Goal: Task Accomplishment & Management: Use online tool/utility

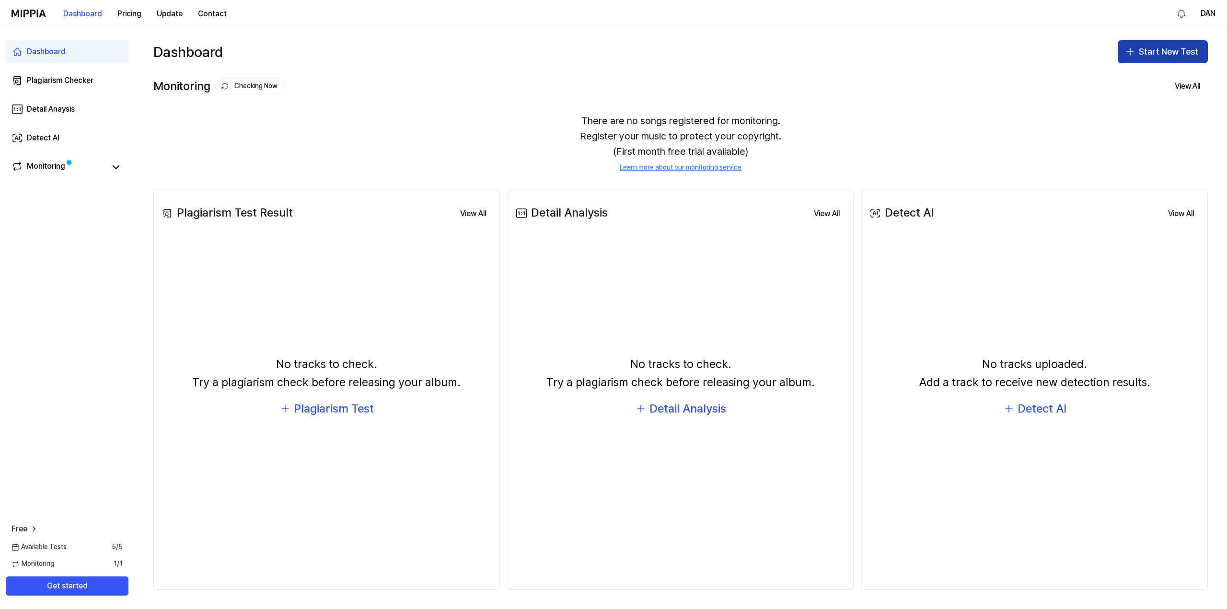
click at [1134, 57] on icon "button" at bounding box center [1131, 52] width 12 height 12
click at [802, 82] on div "Monitoring Checking Now View All" at bounding box center [680, 86] width 1055 height 15
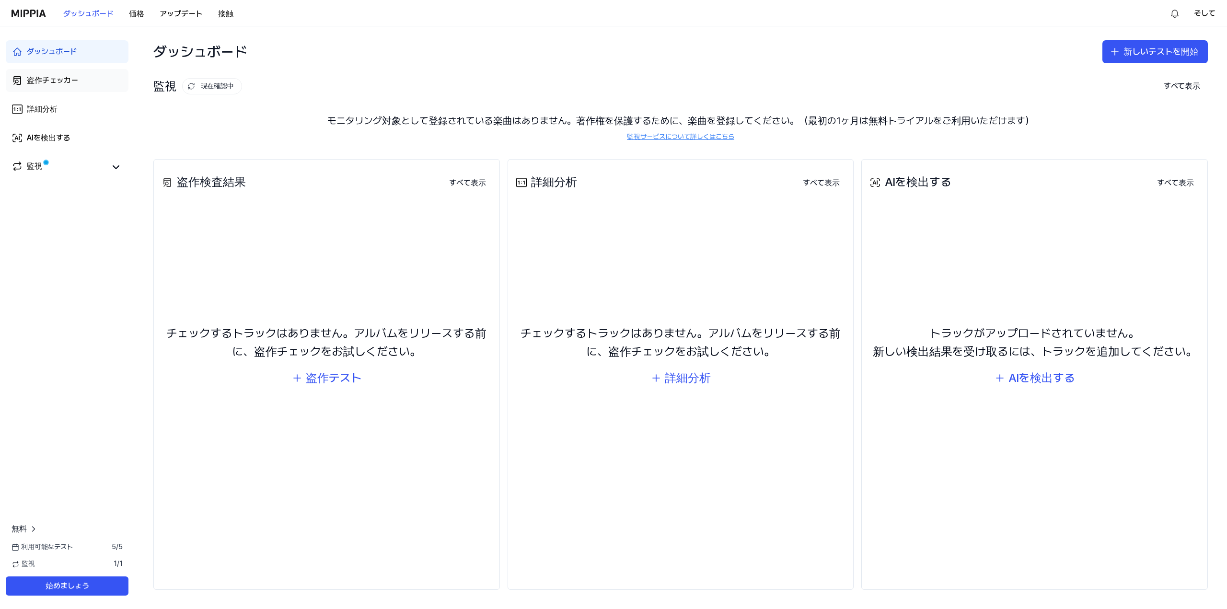
click at [73, 80] on font "盗作チェッカー" at bounding box center [52, 80] width 51 height 9
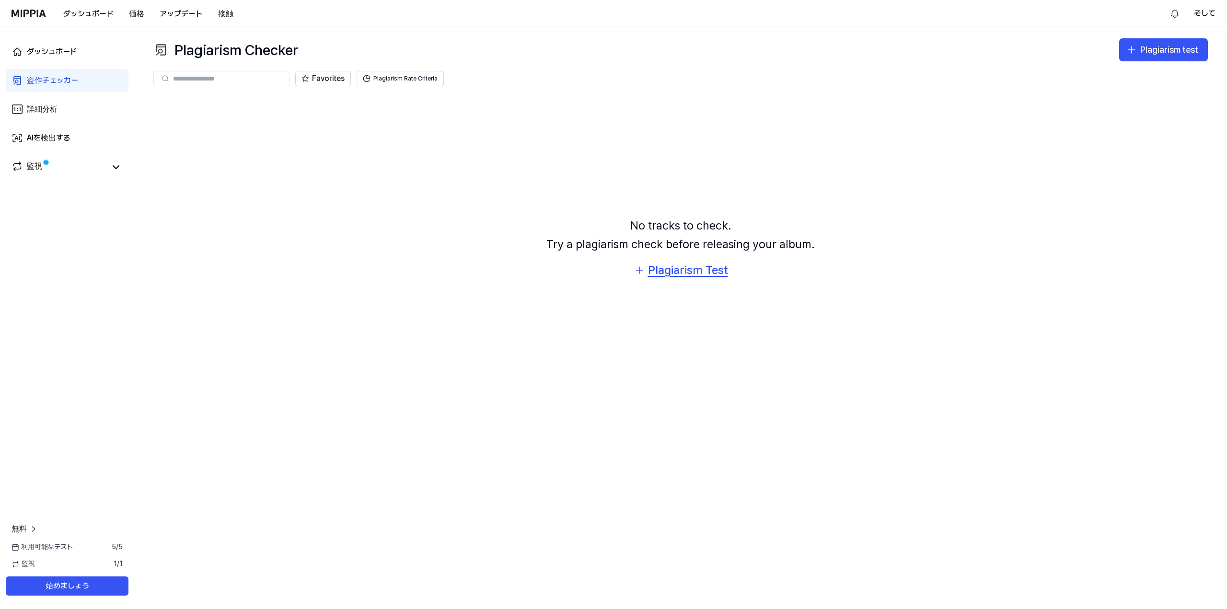
click at [695, 276] on div "Plagiarism Test" at bounding box center [688, 270] width 80 height 18
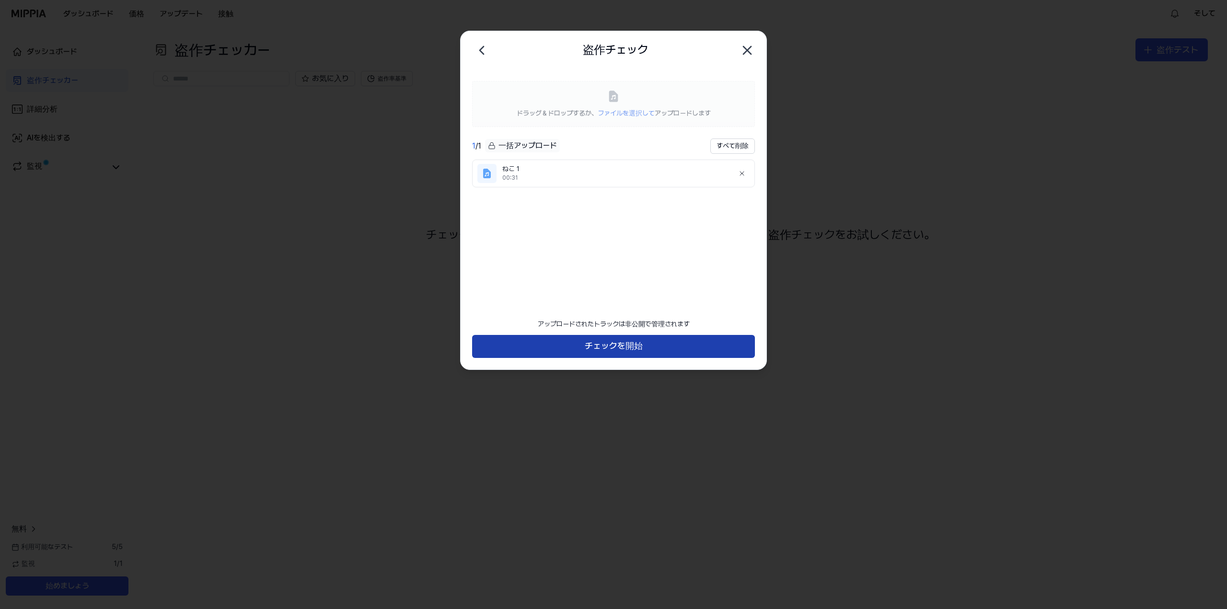
click at [596, 348] on font "チェックを開始" at bounding box center [614, 346] width 58 height 10
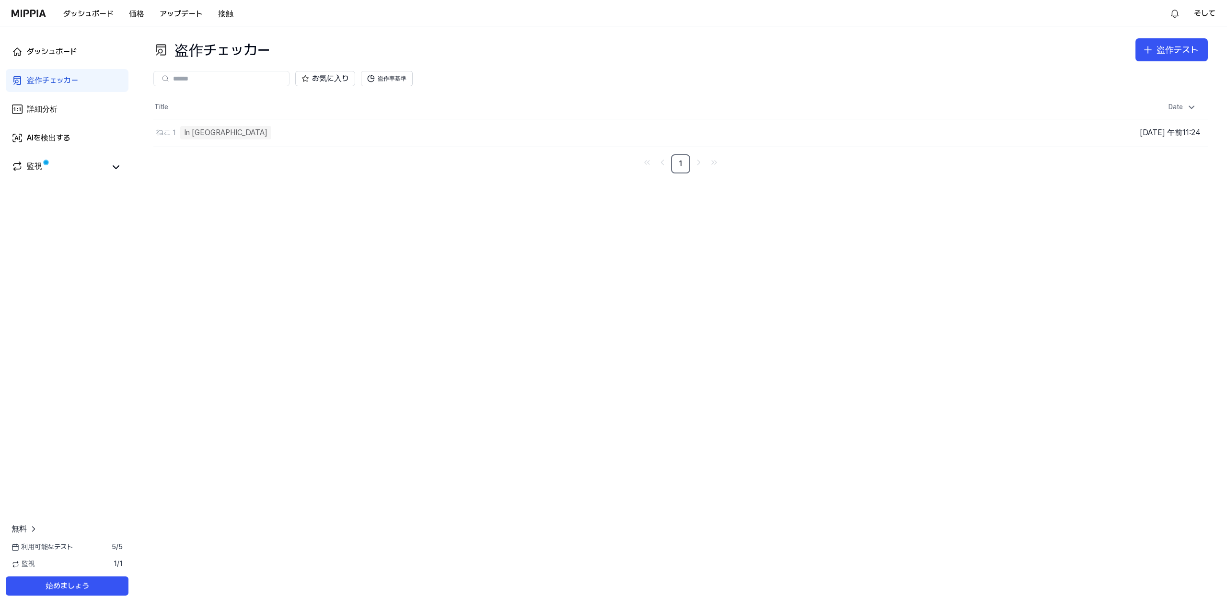
click at [504, 242] on div "盗作チェッカー 盗作テスト 盗作チェッカー 詳細分析 AIを検出する お気に入り 盗作率基準 Title Date ねこ１ In Queue Go to Re…" at bounding box center [680, 318] width 1093 height 583
click at [53, 163] on link "監視" at bounding box center [59, 167] width 94 height 13
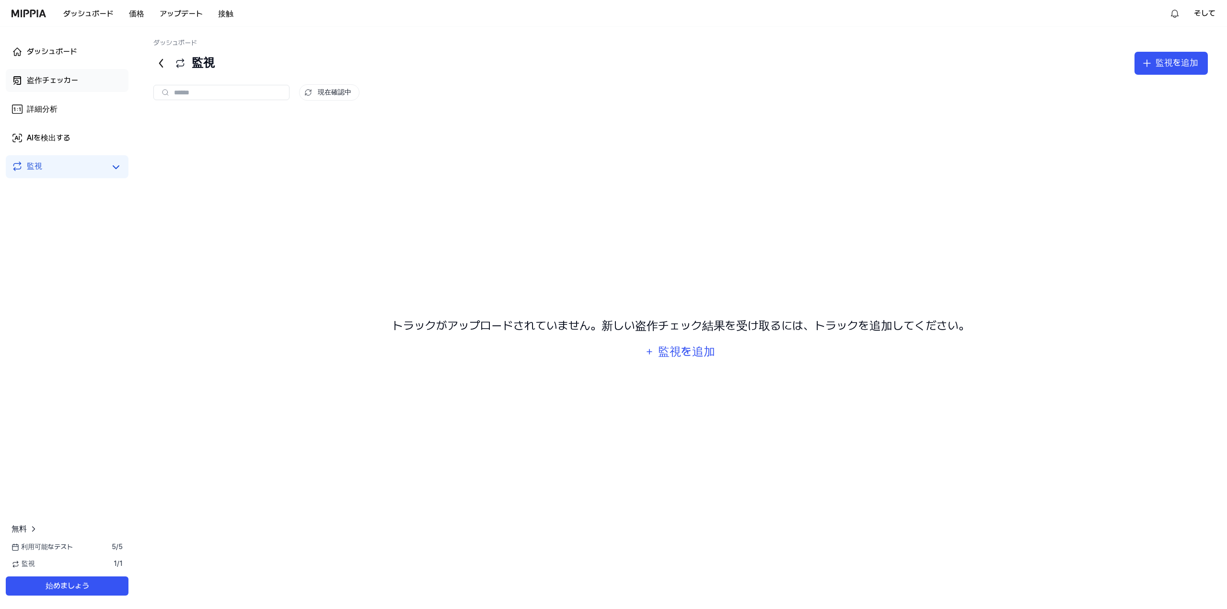
click at [58, 84] on font "盗作チェッカー" at bounding box center [52, 80] width 51 height 9
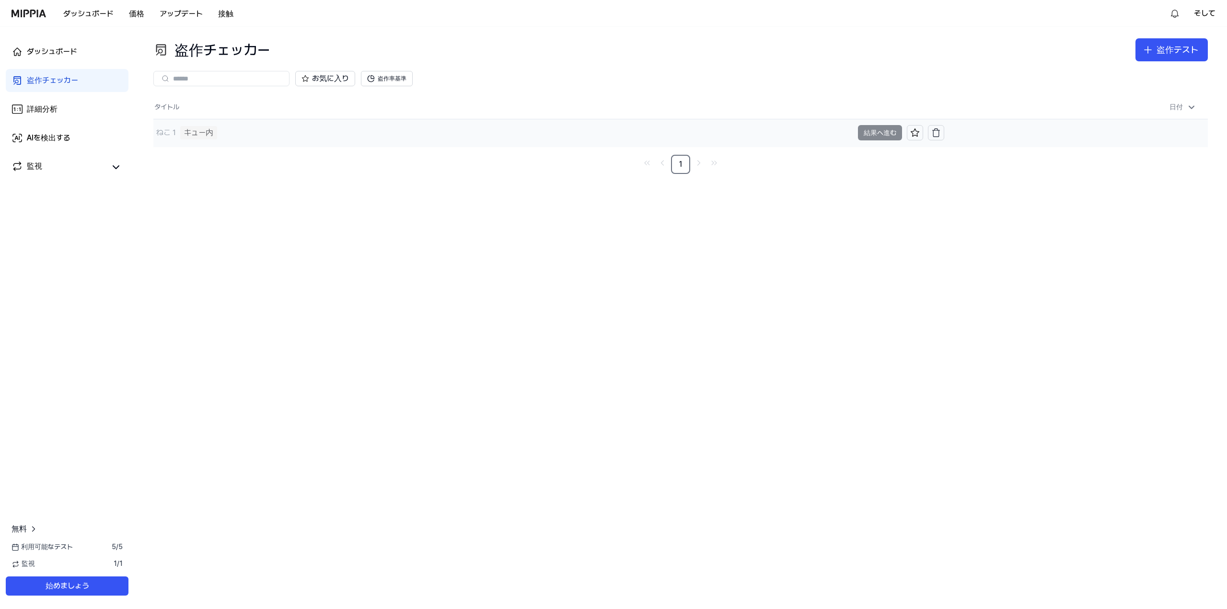
click at [238, 135] on div "ねこ１ キュー内" at bounding box center [503, 132] width 700 height 27
click at [171, 132] on font "ねこ１" at bounding box center [167, 132] width 22 height 9
click at [330, 182] on div "盗作チェッカー 盗作テスト 盗作チェッカー 詳細分析 AIを検出する お気に入り 盗作率基準 タイトル 日付 ねこ１ オーディオトラックの分離 結果へ進む 2…" at bounding box center [680, 318] width 1093 height 583
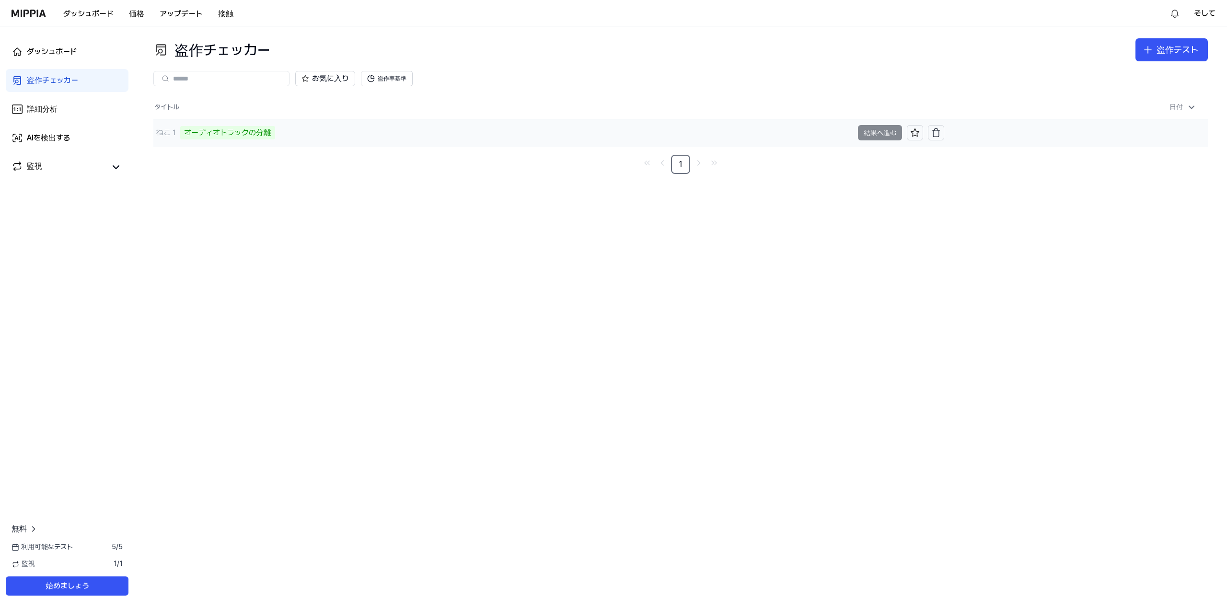
click at [242, 138] on div "オーディオトラックの分離" at bounding box center [227, 132] width 95 height 13
click at [358, 130] on div "ねこ１ オーディオトラックの分離" at bounding box center [503, 132] width 700 height 27
click at [867, 128] on td "ねこ１ 曲の構造を分析する 結果へ進む" at bounding box center [548, 132] width 791 height 27
click at [877, 134] on td "ねこ１ 曲の構造を分析する 結果へ進む" at bounding box center [548, 132] width 791 height 27
click at [233, 179] on div "盗作チェッカー 盗作テスト 盗作チェッカー 詳細分析 AIを検出する お気に入り 盗作率基準 タイトル 日付 ねこ１ 曲の構造を分析する 結果へ進む 2025…" at bounding box center [680, 318] width 1093 height 583
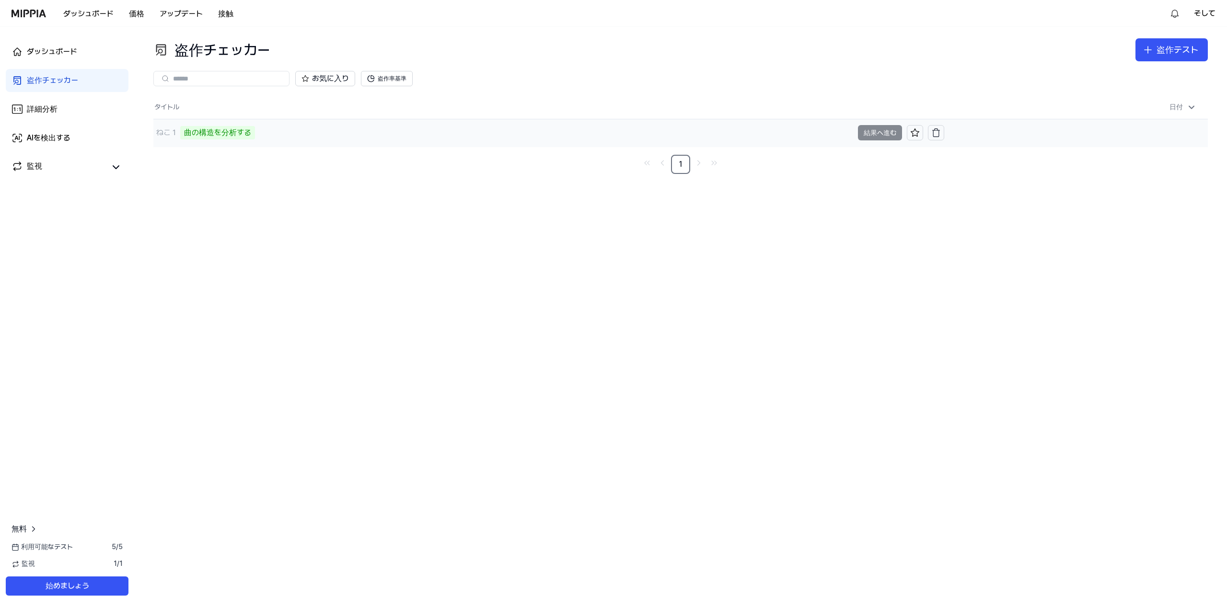
click at [221, 134] on font "曲の構造を分析する" at bounding box center [217, 132] width 67 height 9
click at [512, 251] on div "盗作チェッカー 盗作テスト 盗作チェッカー 詳細分析 AIを検出する お気に入り 盗作率基準 タイトル 日付 ねこ１ 曲の構造を分析する 結果へ進む 2025…" at bounding box center [680, 318] width 1093 height 583
click at [512, 251] on div "盗作チェッカー 盗作テスト 盗作チェッカー 詳細分析 AIを検出する お気に入り 盗作率基準 タイトル 日付 ねこ１ 音楽の音符を分析する 結果へ進む 202…" at bounding box center [680, 318] width 1093 height 583
click at [760, 275] on div "盗作チェッカー 盗作テスト 盗作チェッカー 詳細分析 AIを検出する お気に入り 盗作率基準 タイトル 日付 ねこ１ 音楽の音符を分析する 結果へ進む 202…" at bounding box center [680, 318] width 1093 height 583
click at [880, 136] on td "ねこ１ 音楽の音符を分析する 結果へ進む" at bounding box center [548, 132] width 791 height 27
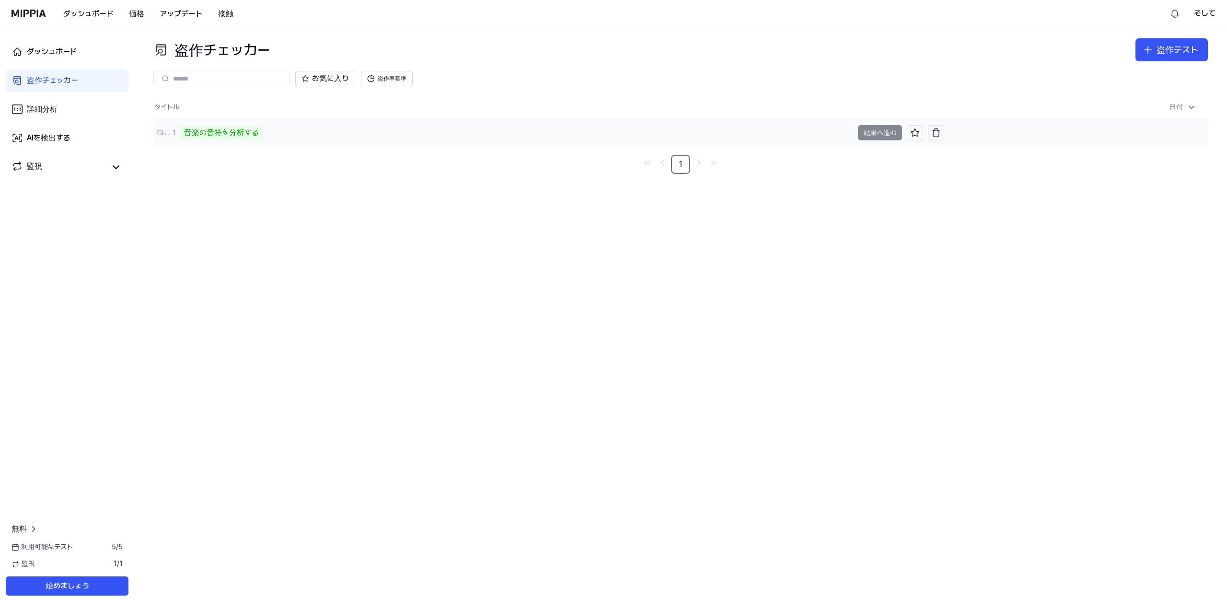
click at [235, 133] on font "音楽の音符を分析する" at bounding box center [221, 132] width 75 height 9
click at [479, 241] on div "盗作チェッカー 盗作テスト 盗作チェッカー 詳細分析 AIを検出する お気に入り 盗作率基準 タイトル 日付 ねこ１ 音楽の音符を分析する 結果へ進む 202…" at bounding box center [680, 318] width 1093 height 583
click at [435, 285] on div "盗作チェッカー 盗作テスト 盗作チェッカー 詳細分析 AIを検出する お気に入り 盗作率基準 タイトル 日付 ねこ１ 音楽の音符を分析する 結果へ進む 202…" at bounding box center [680, 318] width 1093 height 583
click at [908, 270] on div "盗作チェッカー 盗作テスト 盗作チェッカー 詳細分析 AIを検出する お気に入り 盗作率基準 タイトル 日付 ねこ１ 音楽の音符を分析する 結果へ進む 202…" at bounding box center [680, 318] width 1093 height 583
click at [1205, 49] on button "盗作テスト" at bounding box center [1172, 49] width 72 height 23
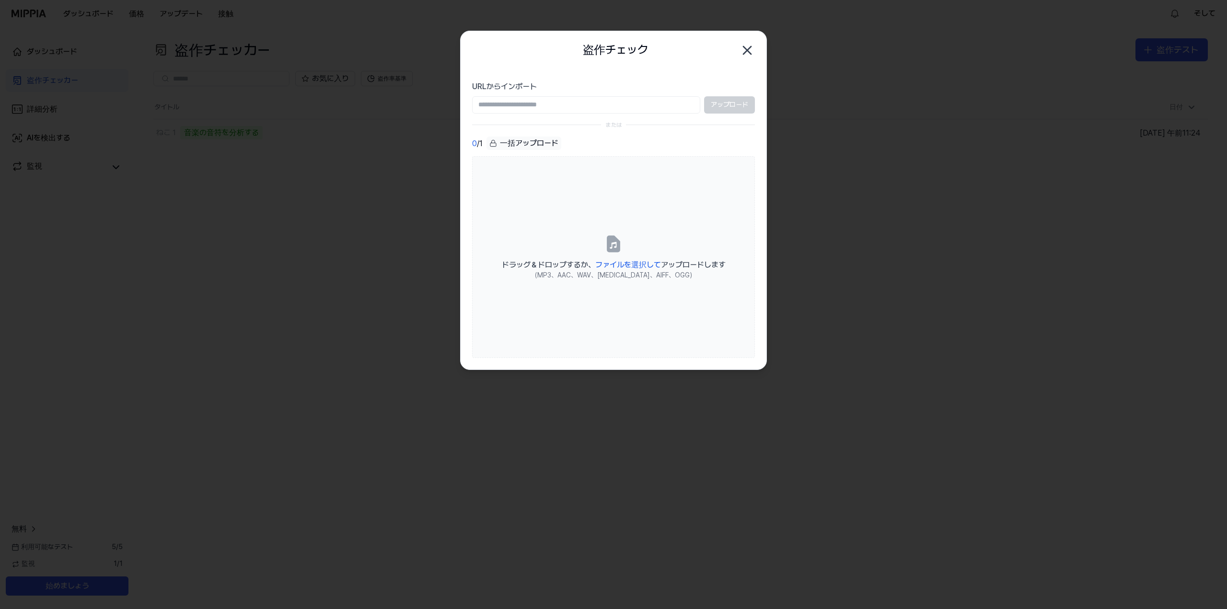
click at [743, 49] on icon "button" at bounding box center [747, 50] width 15 height 15
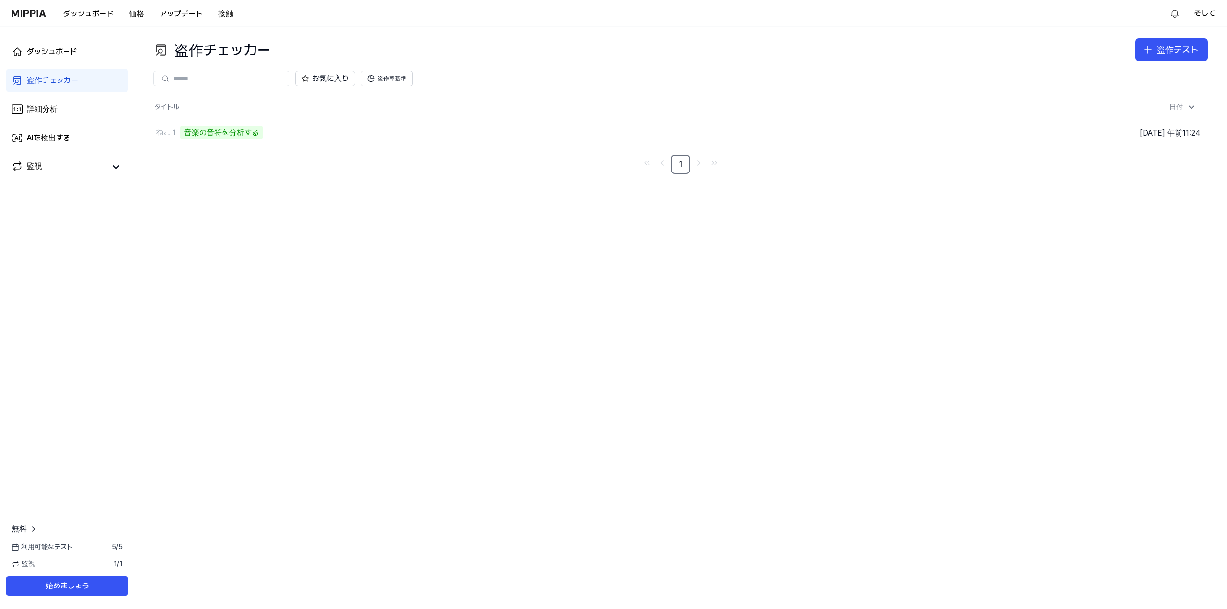
click at [206, 200] on div "盗作チェッカー 盗作テスト 盗作チェッカー 詳細分析 AIを検出する お気に入り 盗作率基準 タイトル 日付 ねこ１ 音楽の音符を分析する 結果へ進む 202…" at bounding box center [680, 318] width 1093 height 583
click at [237, 133] on font "音楽の音符を分析する" at bounding box center [221, 132] width 75 height 9
click at [184, 131] on font "音楽の音符を分析する" at bounding box center [221, 132] width 75 height 9
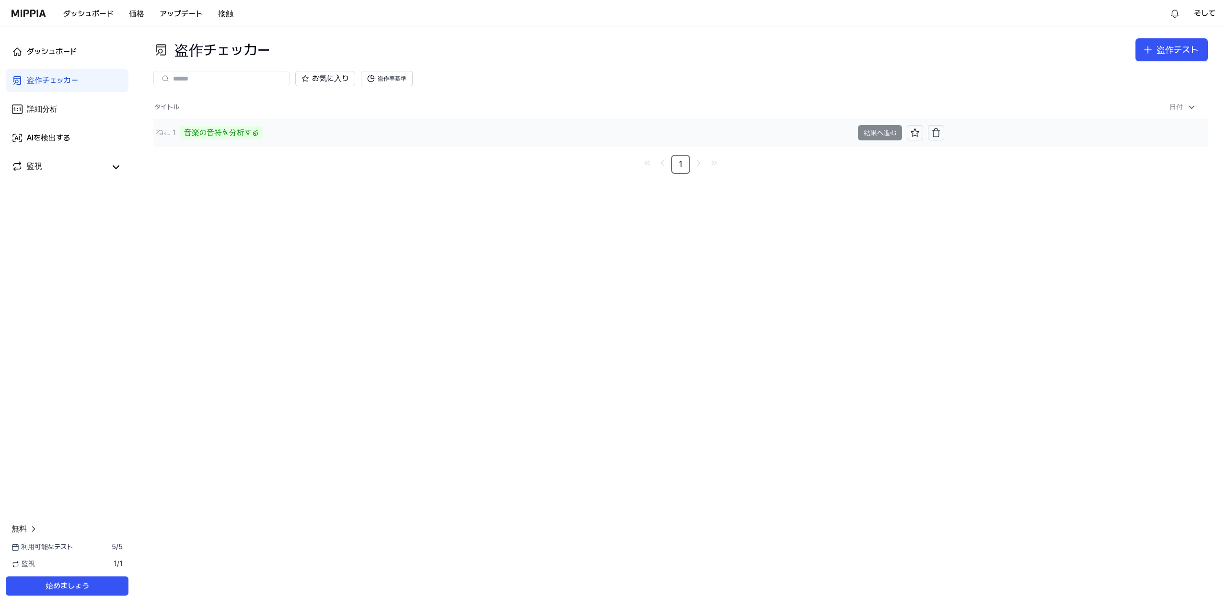
click at [167, 133] on font "ねこ１" at bounding box center [167, 132] width 22 height 9
drag, startPoint x: 167, startPoint y: 133, endPoint x: 67, endPoint y: 107, distance: 103.5
click at [67, 107] on link "詳細分析" at bounding box center [67, 109] width 123 height 23
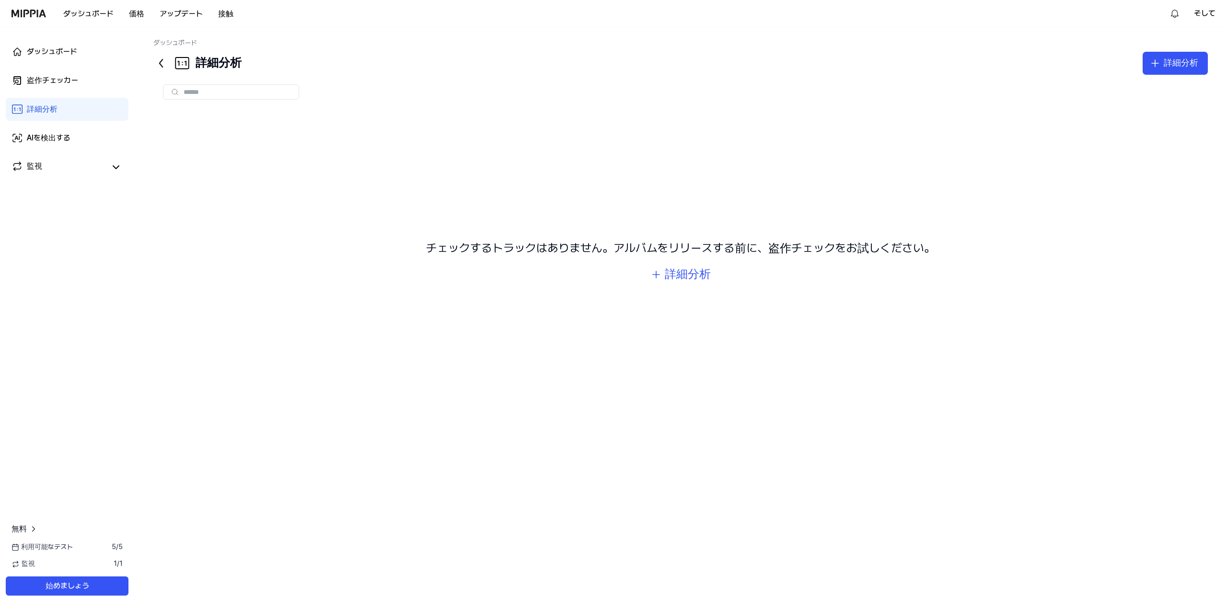
click at [41, 107] on font "詳細分析" at bounding box center [42, 109] width 31 height 9
click at [44, 74] on link "盗作チェッカー" at bounding box center [67, 80] width 123 height 23
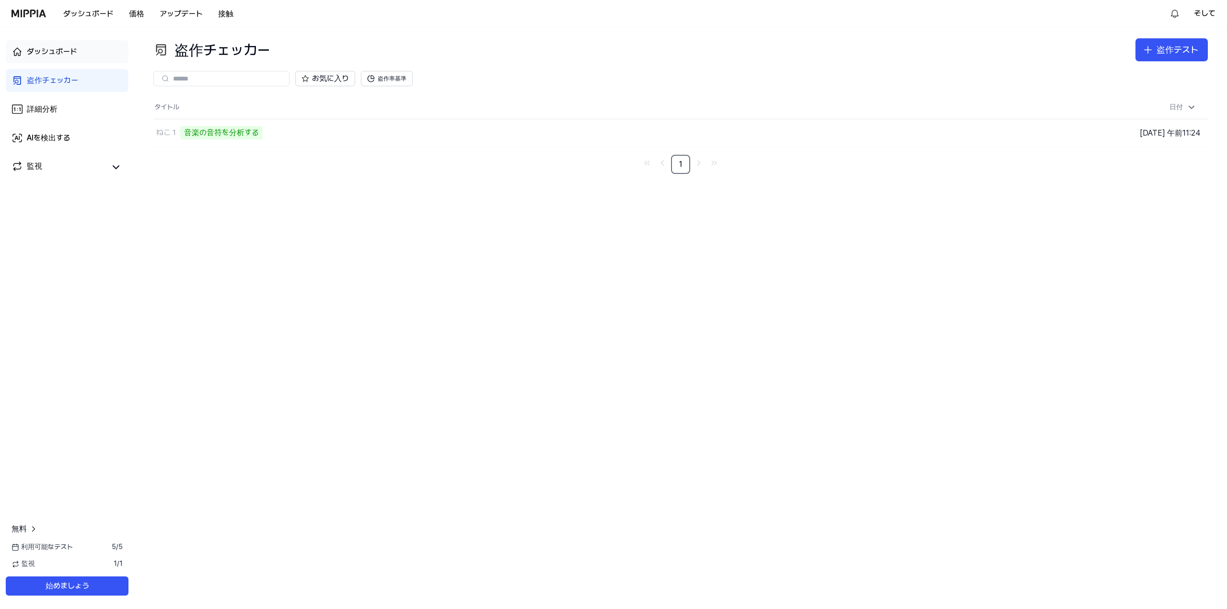
click at [56, 52] on font "ダッシュボード" at bounding box center [52, 51] width 50 height 9
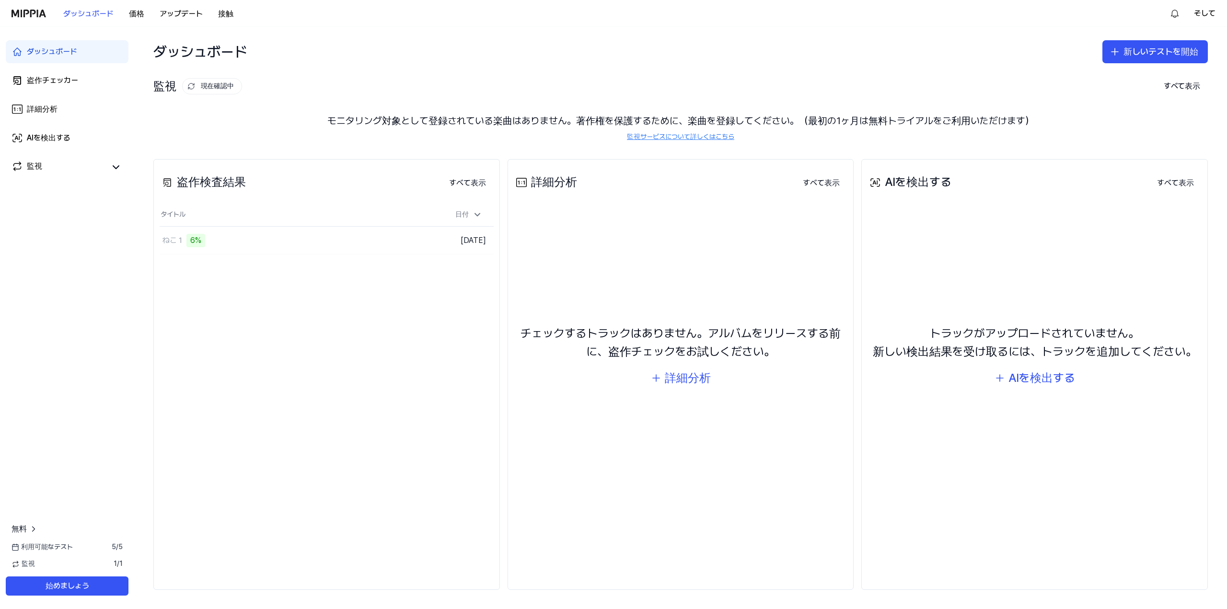
click at [395, 273] on div "盗作検査結果 すべて表示 盗作検査結果 タイトル 日付 ねこ１ 6% 結果へ進む 2025年10月15日 すべて表示" at bounding box center [326, 374] width 347 height 431
click at [355, 296] on div "盗作検査結果 すべて表示 盗作検査結果 タイトル 日付 ねこ１ 14% 結果へ進む 2025年10月15日 すべて表示" at bounding box center [326, 374] width 347 height 431
click at [391, 240] on td "ねこ１ 14% 結果へ進む" at bounding box center [285, 240] width 251 height 27
click at [391, 240] on td "ねこ１ 38% 結果へ進む" at bounding box center [285, 240] width 251 height 27
click at [391, 240] on td "ねこ１ 72% 結果へ進む" at bounding box center [285, 240] width 251 height 27
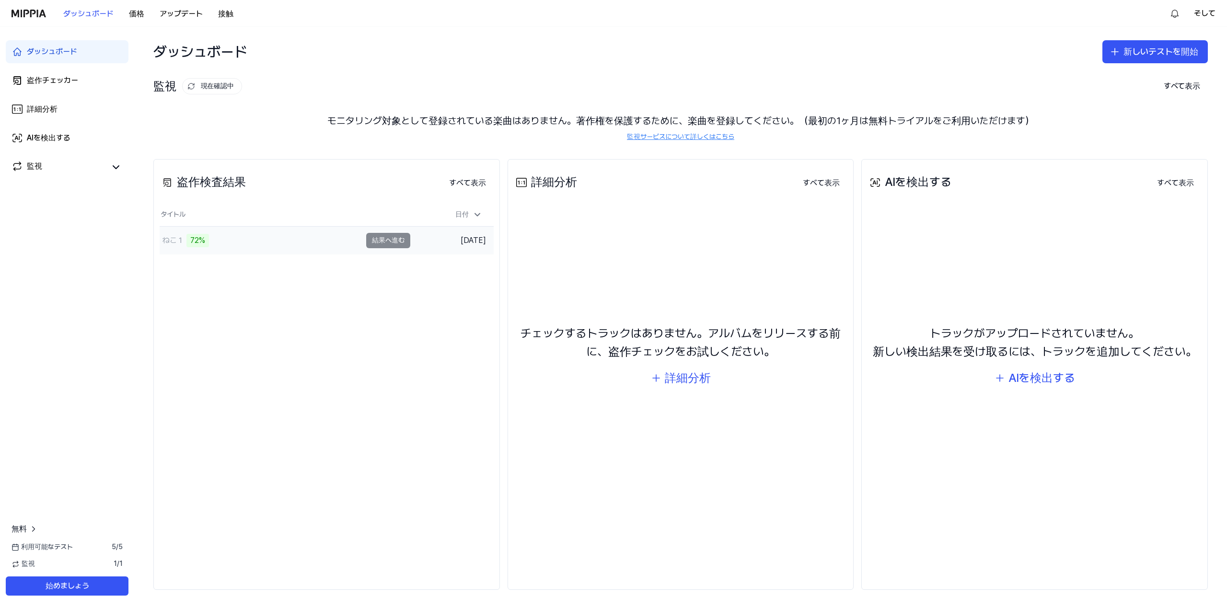
click at [390, 238] on td "ねこ１ 72% 結果へ進む" at bounding box center [285, 240] width 251 height 27
click at [390, 238] on td "ねこ１ 79% 結果へ進む" at bounding box center [285, 240] width 251 height 27
click at [254, 317] on div "盗作検査結果 すべて表示 盗作検査結果 タイトル 日付 ねこ１ 79% 結果へ進む 2025年10月15日 すべて表示" at bounding box center [326, 374] width 347 height 431
click at [43, 260] on div "ダッシュボード 盗作チェッカー 詳細分析 AIを検出する 監視 無料 利用可能なテスト 5 / 5 監視 1 / 1 始めましょう" at bounding box center [67, 318] width 134 height 583
click at [377, 238] on font "結果へ進む" at bounding box center [388, 240] width 33 height 8
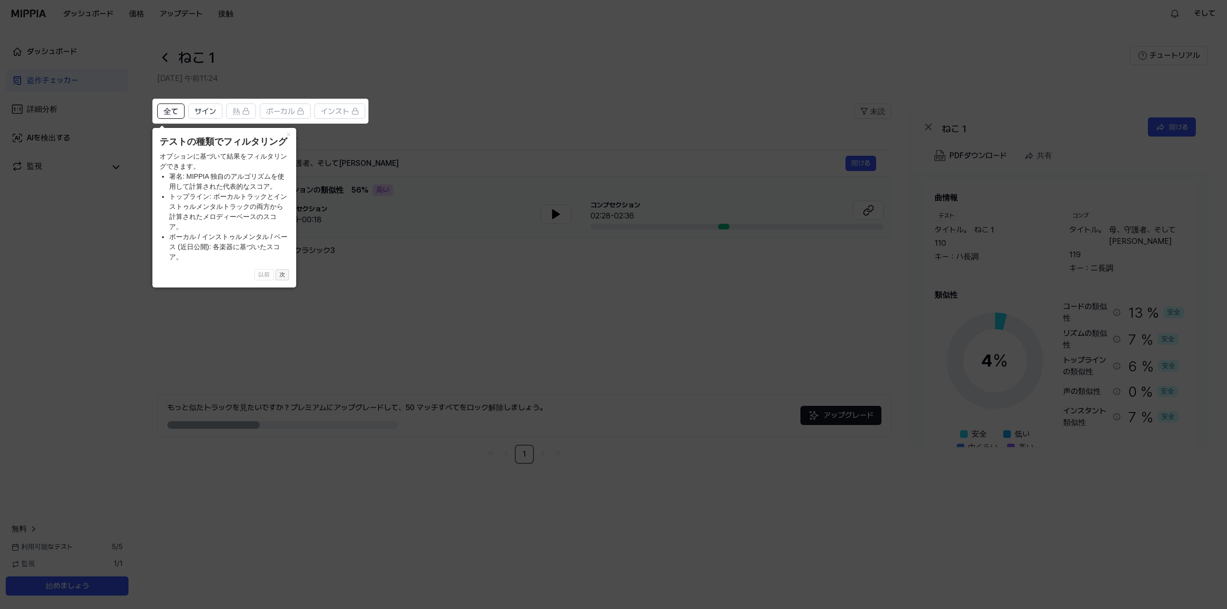
click at [284, 273] on font "次" at bounding box center [283, 274] width 6 height 7
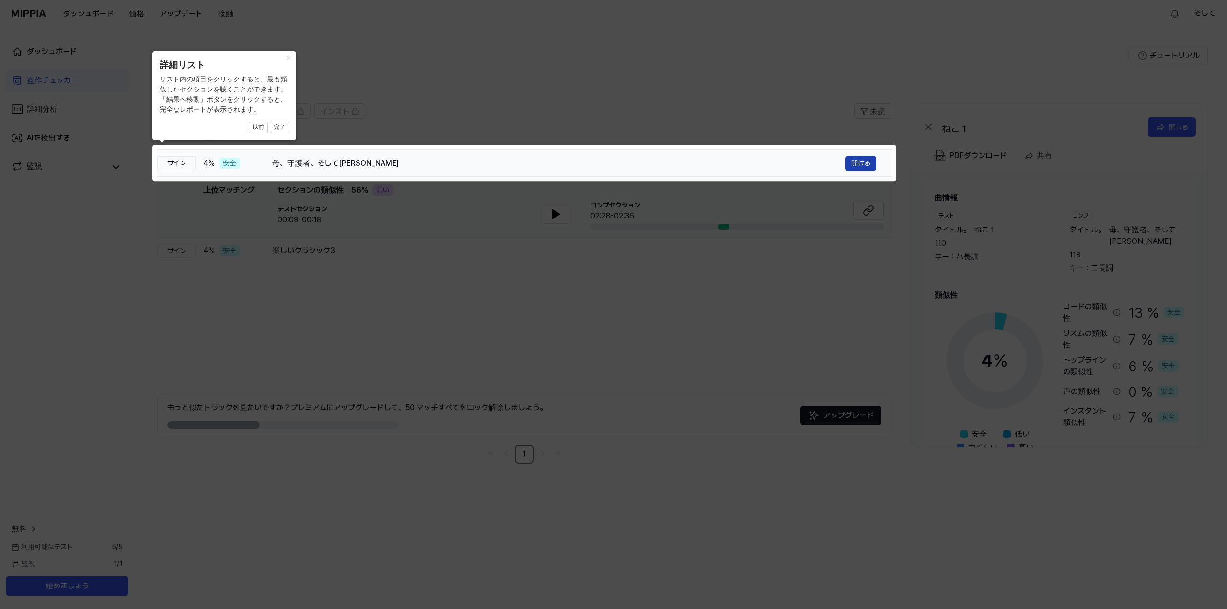
click at [870, 162] on font "開ける" at bounding box center [861, 163] width 19 height 8
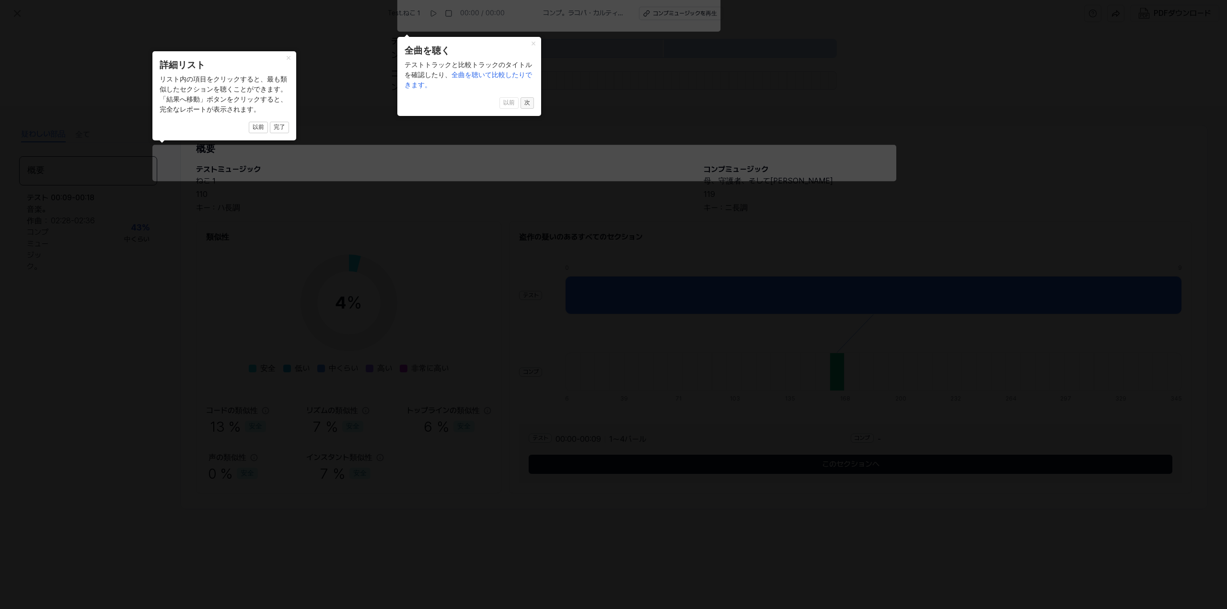
click at [529, 100] on font "次" at bounding box center [528, 102] width 6 height 7
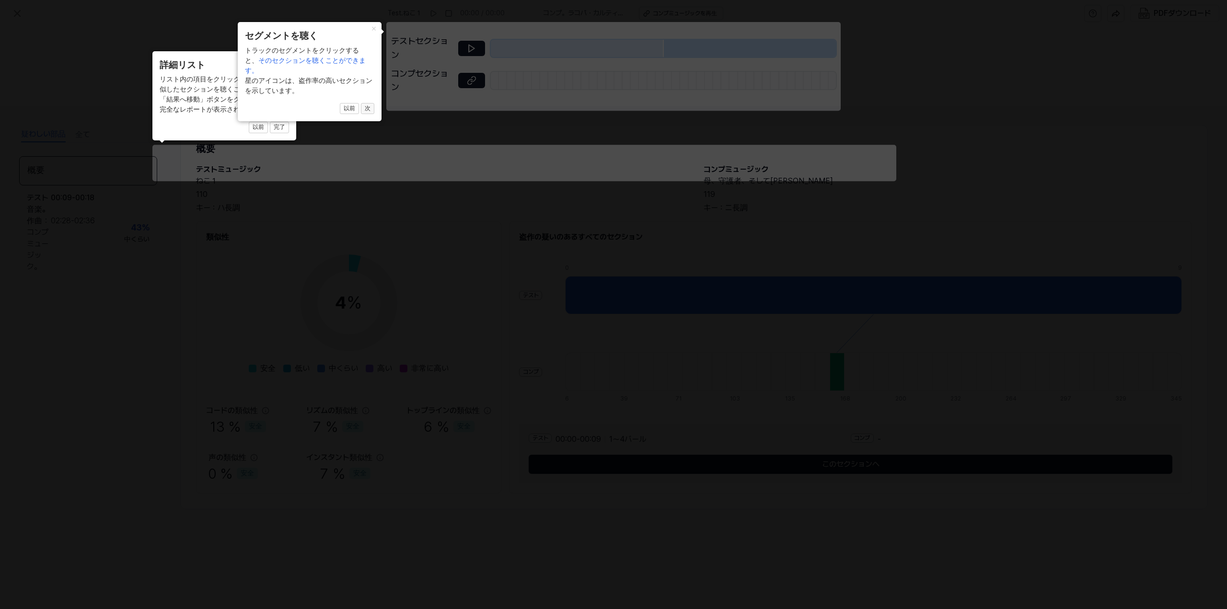
click at [367, 112] on font "次" at bounding box center [368, 108] width 6 height 7
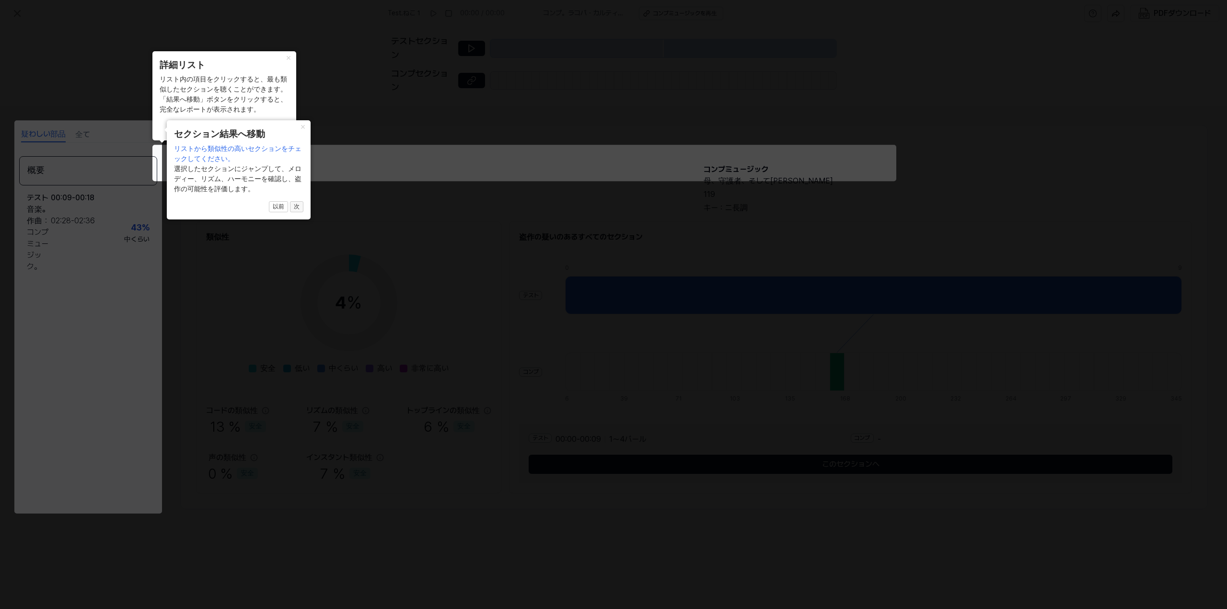
click at [299, 206] on font "次" at bounding box center [297, 206] width 6 height 7
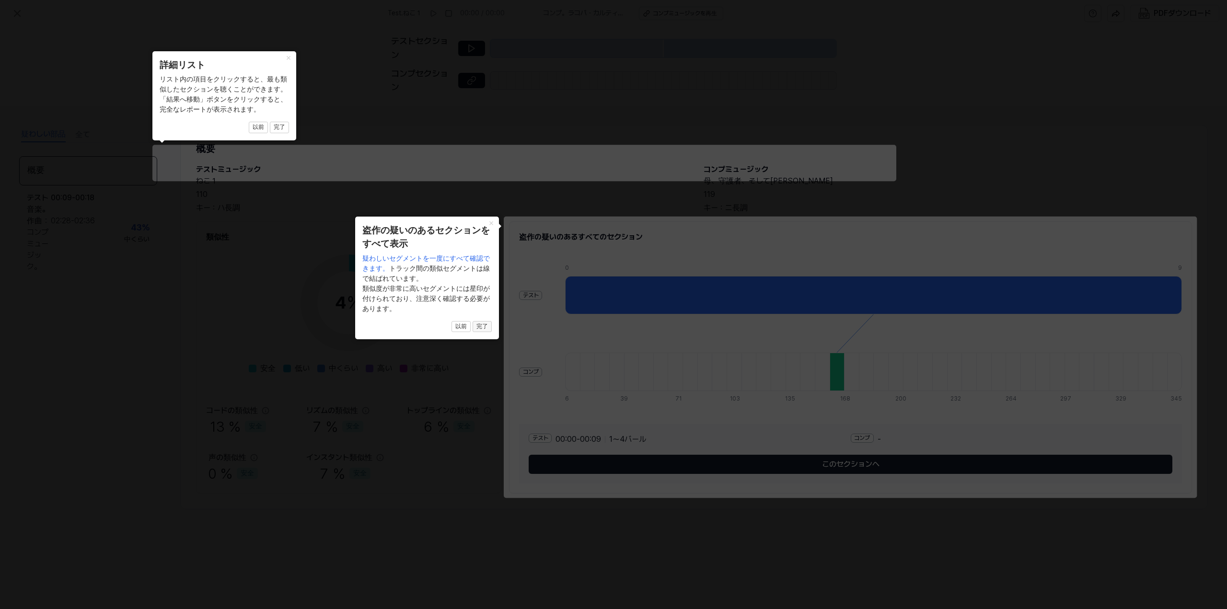
click at [482, 330] on font "完了" at bounding box center [483, 326] width 12 height 7
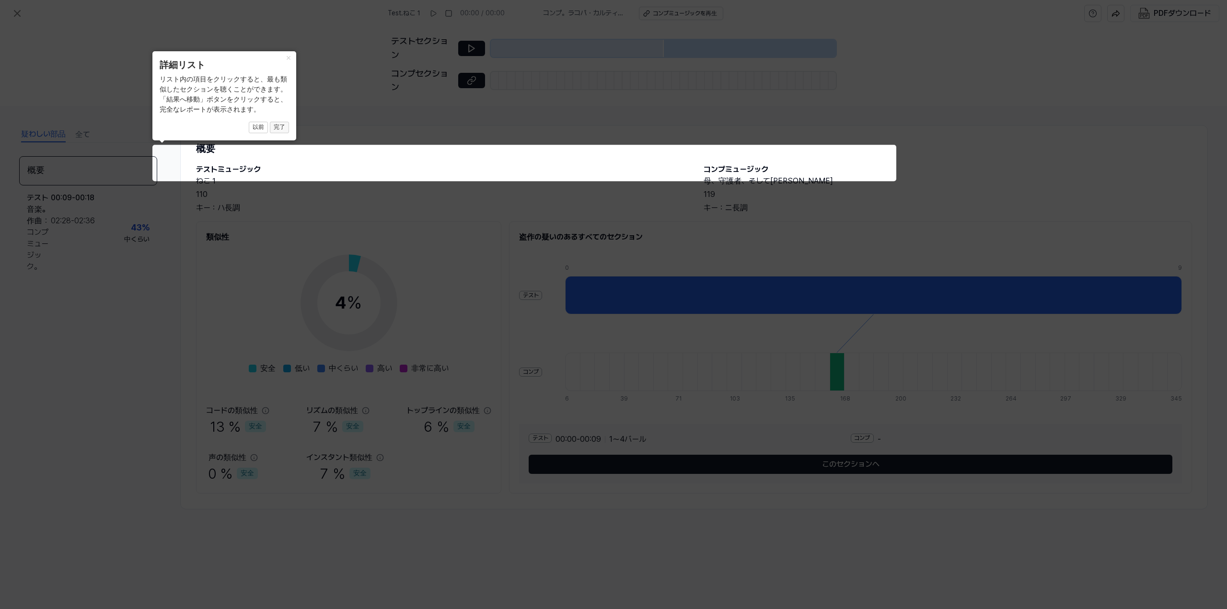
click at [277, 127] on font "完了" at bounding box center [280, 127] width 12 height 7
click at [281, 130] on font "完了" at bounding box center [280, 127] width 12 height 7
click at [290, 58] on font "×" at bounding box center [288, 58] width 5 height 10
click at [696, 204] on icon at bounding box center [613, 304] width 1227 height 609
click at [635, 170] on icon at bounding box center [613, 304] width 1227 height 609
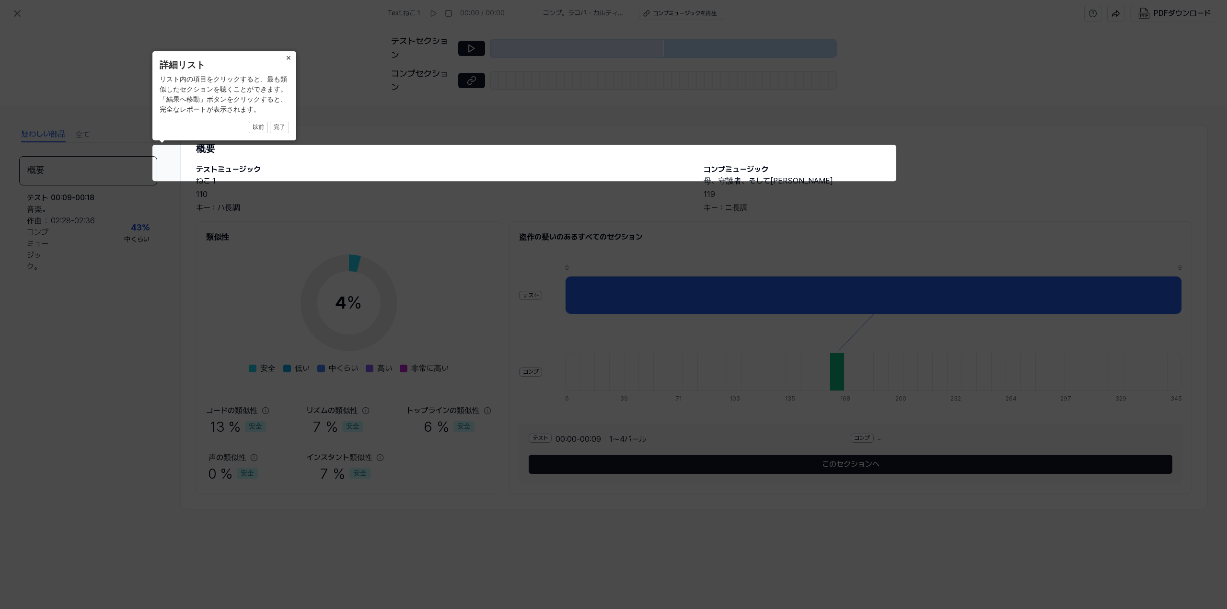
click at [473, 170] on icon at bounding box center [613, 304] width 1227 height 609
click at [261, 130] on font "以前" at bounding box center [259, 127] width 12 height 7
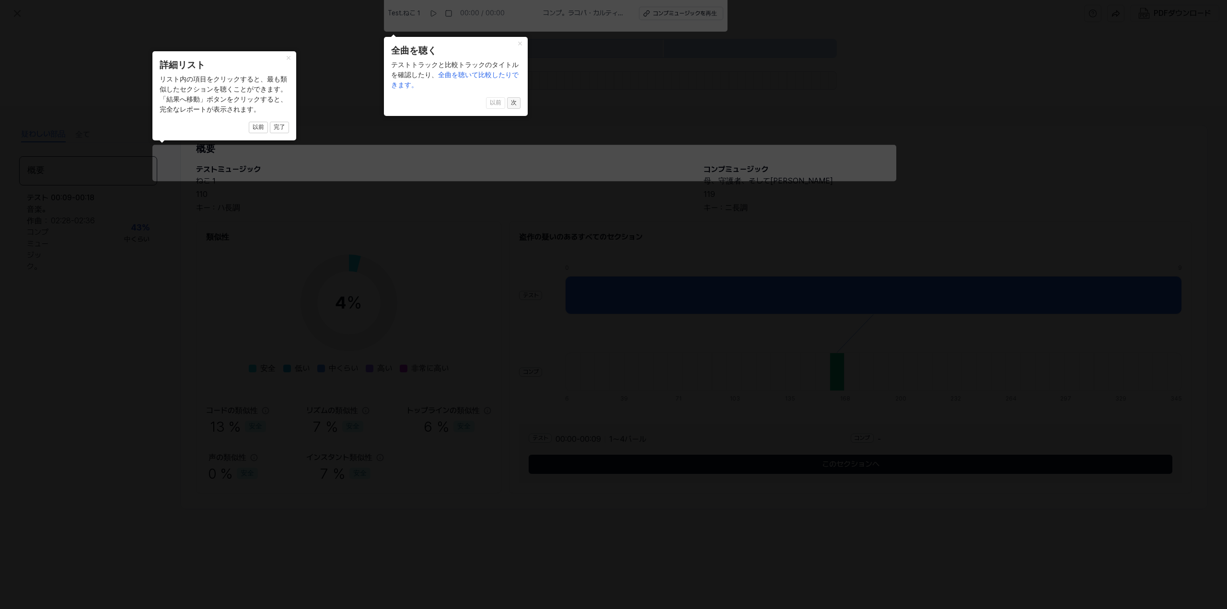
click at [514, 104] on font "次" at bounding box center [514, 102] width 6 height 7
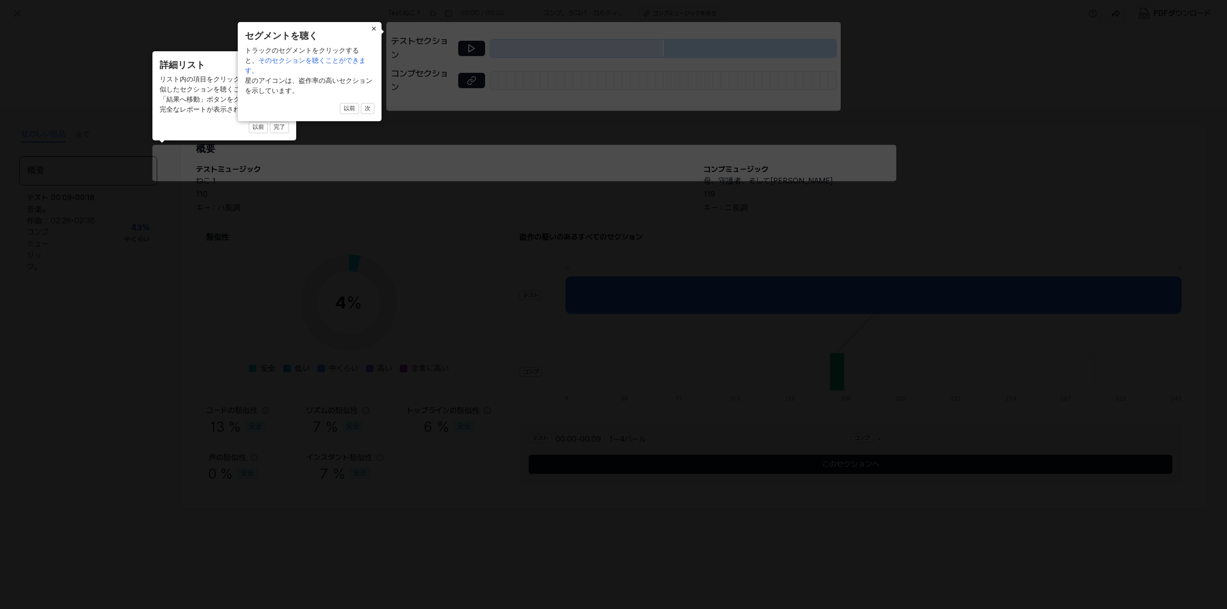
click at [373, 26] on font "×" at bounding box center [374, 29] width 5 height 10
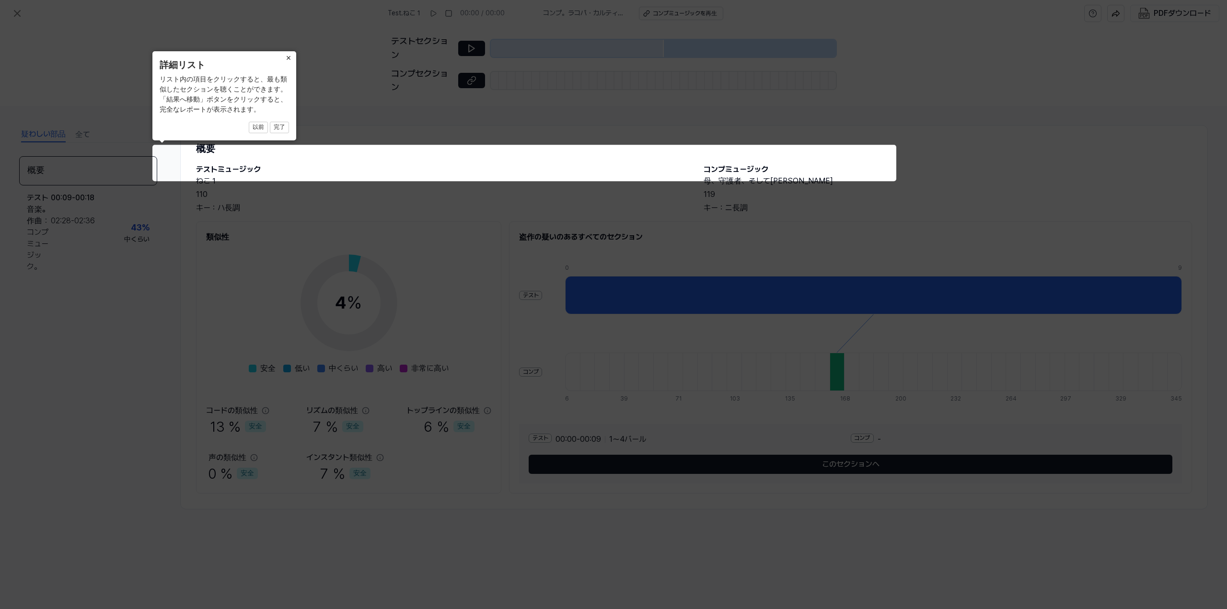
click at [288, 56] on font "×" at bounding box center [288, 58] width 5 height 10
click at [344, 88] on icon at bounding box center [613, 304] width 1227 height 609
click at [328, 227] on icon at bounding box center [613, 304] width 1227 height 609
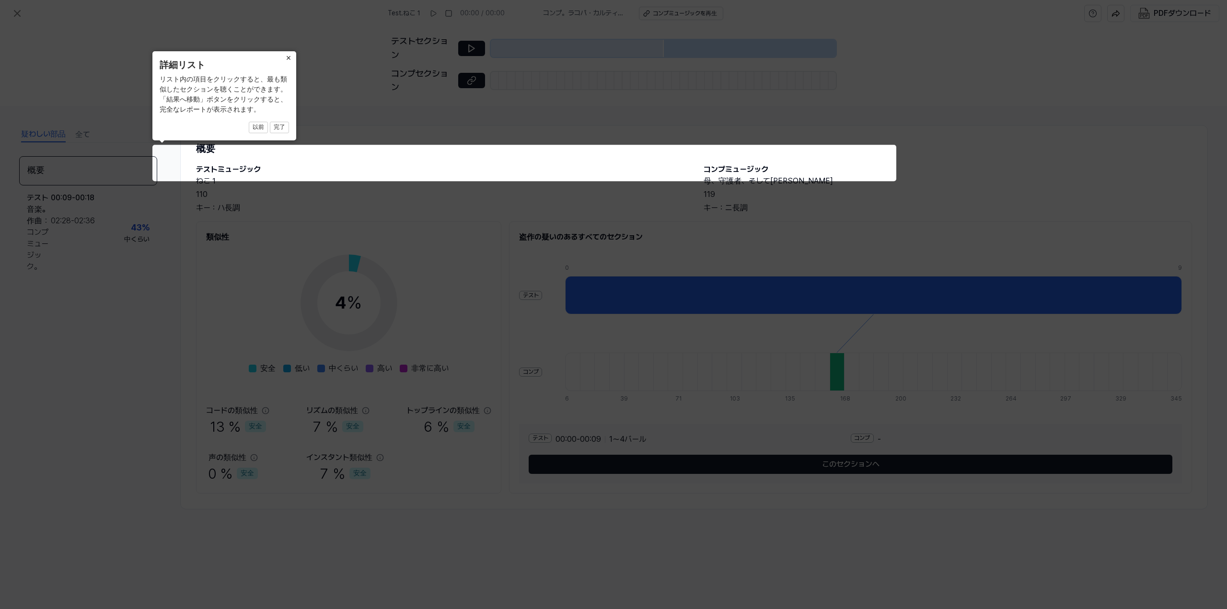
click at [416, 152] on icon at bounding box center [613, 304] width 1227 height 609
click at [185, 188] on icon at bounding box center [613, 304] width 1227 height 609
click at [187, 166] on icon at bounding box center [613, 304] width 1227 height 609
click at [199, 166] on icon at bounding box center [613, 304] width 1227 height 609
click at [212, 165] on icon at bounding box center [613, 304] width 1227 height 609
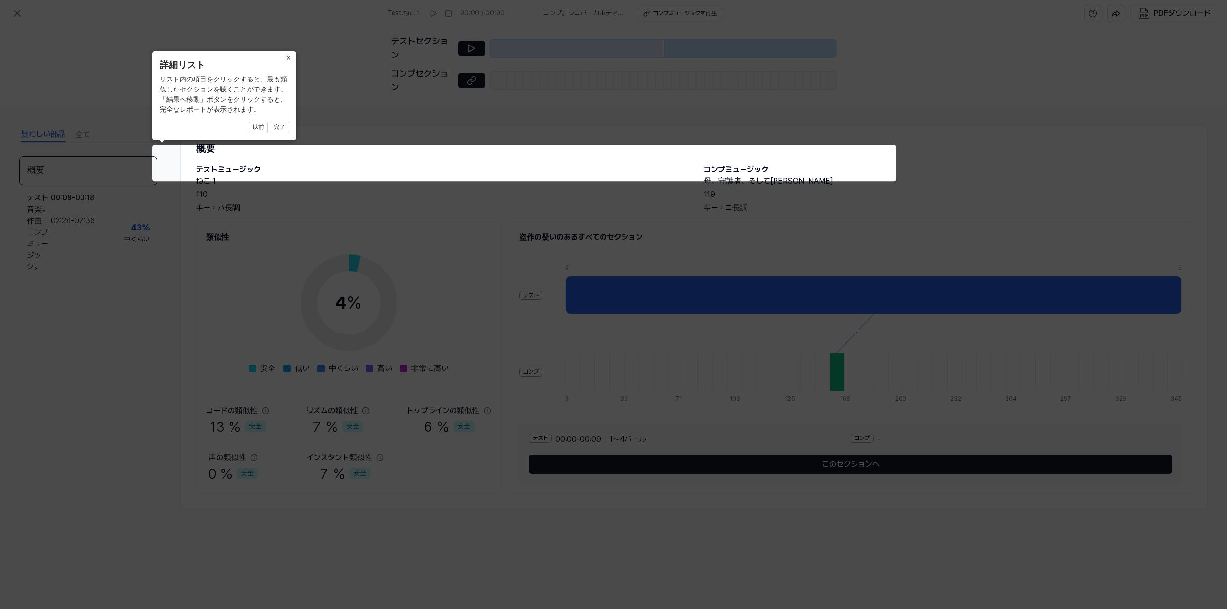
click at [209, 155] on icon at bounding box center [613, 304] width 1227 height 609
click at [214, 146] on icon at bounding box center [613, 304] width 1227 height 609
click at [280, 130] on font "完了" at bounding box center [280, 127] width 12 height 7
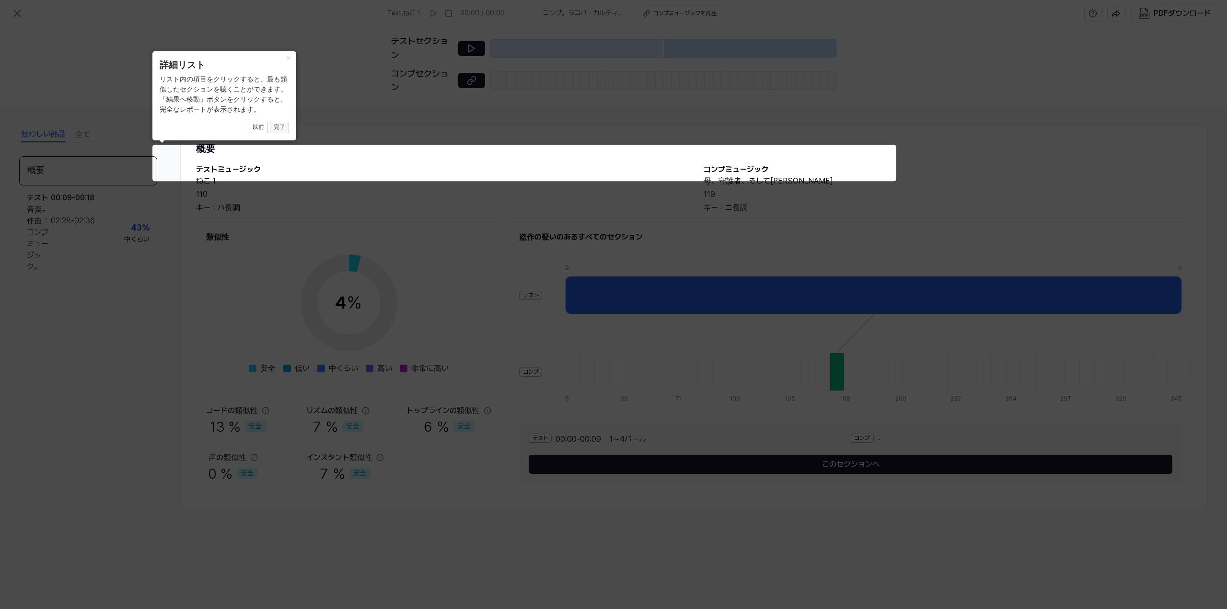
click at [280, 130] on font "完了" at bounding box center [280, 127] width 12 height 7
click at [234, 162] on icon at bounding box center [613, 304] width 1227 height 609
click at [291, 59] on button "×" at bounding box center [288, 57] width 15 height 13
click at [291, 58] on font "×" at bounding box center [288, 58] width 5 height 10
click at [157, 212] on icon at bounding box center [613, 304] width 1227 height 609
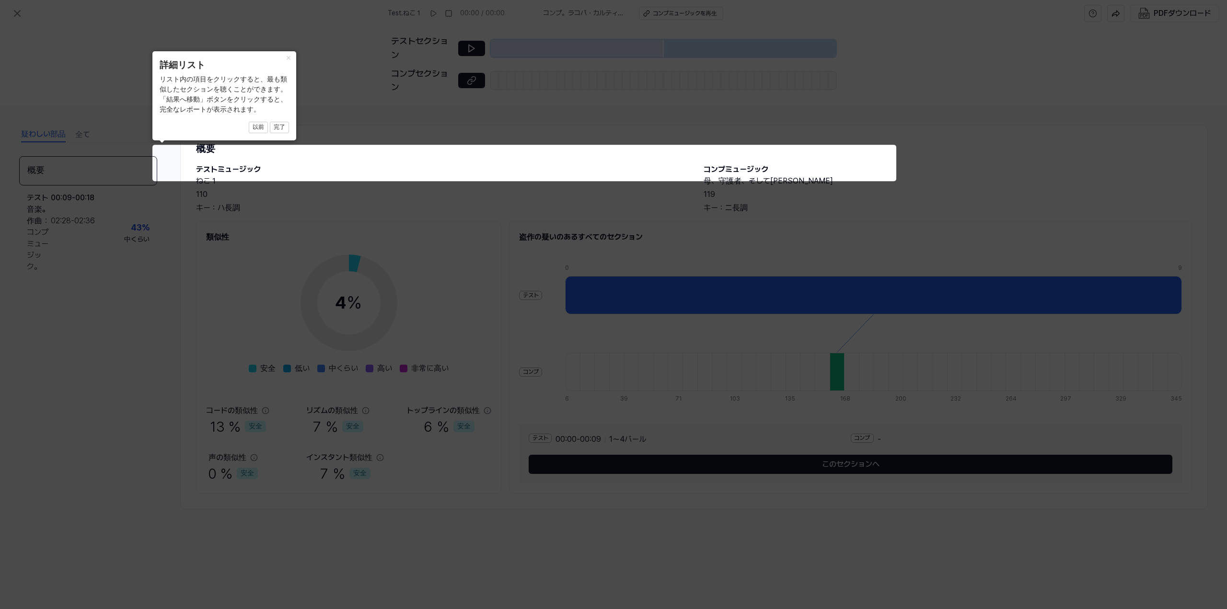
click at [464, 420] on icon at bounding box center [613, 304] width 1227 height 609
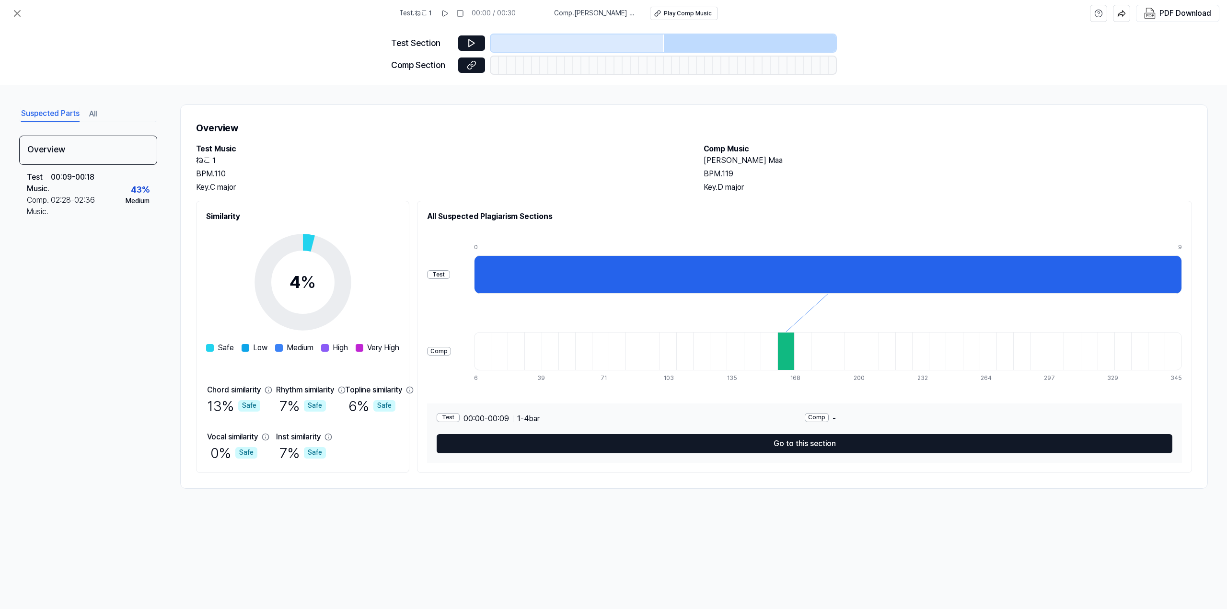
click at [220, 403] on div "13 % Safe" at bounding box center [233, 406] width 53 height 20
click at [469, 44] on icon at bounding box center [472, 43] width 10 height 10
click at [148, 271] on div "Overview Test Music . 00:09 - 00:18 Comp. Music . 02:28 - 02:36 43 % Medium" at bounding box center [88, 293] width 138 height 314
click at [122, 200] on div "Test Music . 00:09 - 00:18 Comp. Music . 02:28 - 02:36 43 % Medium" at bounding box center [88, 195] width 138 height 60
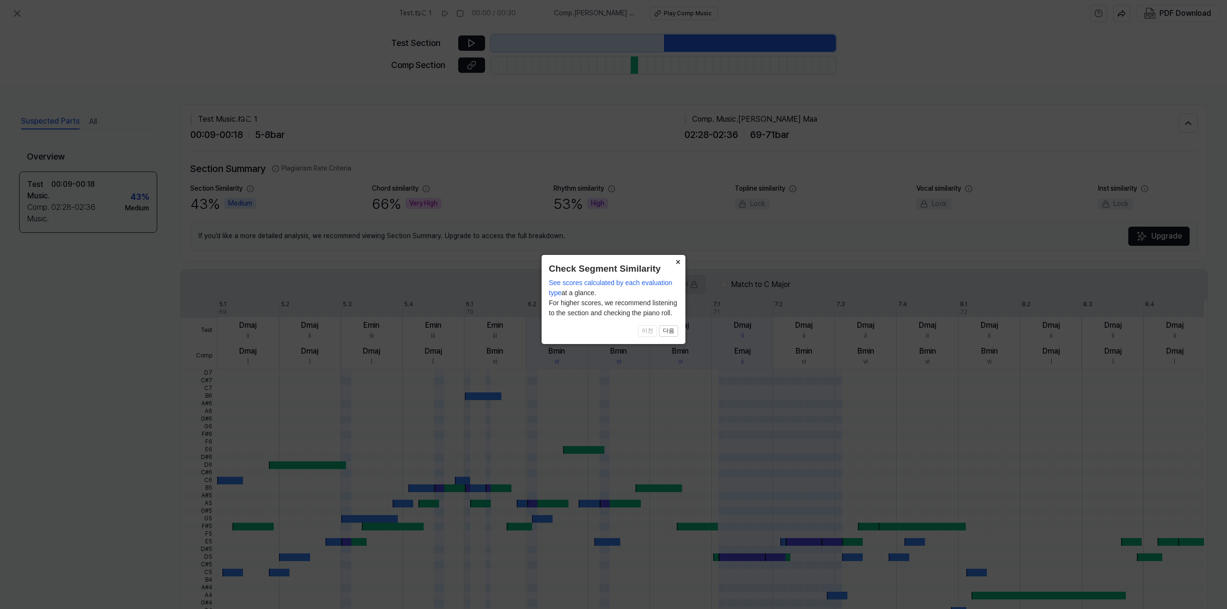
click at [676, 261] on button "×" at bounding box center [677, 261] width 15 height 13
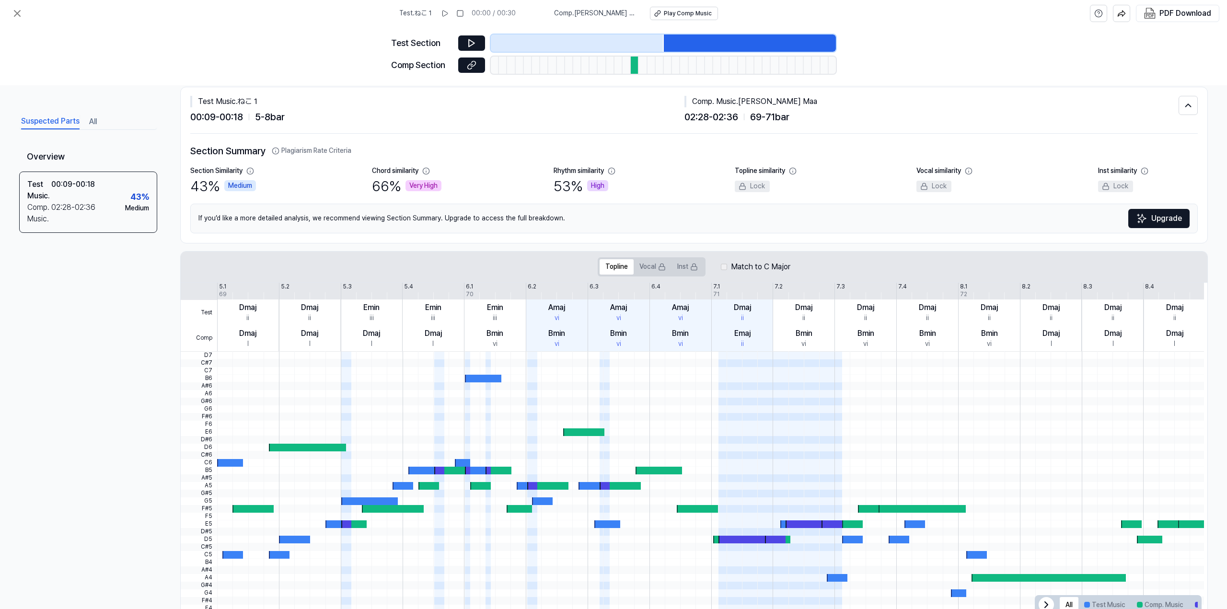
scroll to position [47, 0]
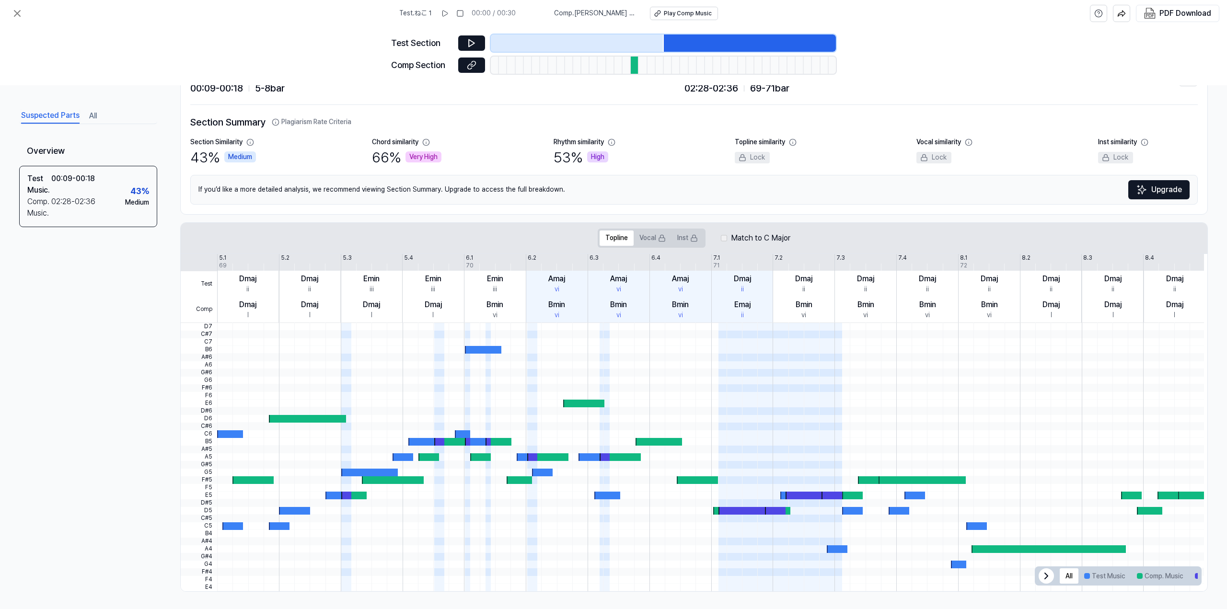
click at [226, 431] on div at bounding box center [230, 435] width 26 height 8
click at [226, 434] on div at bounding box center [230, 435] width 26 height 8
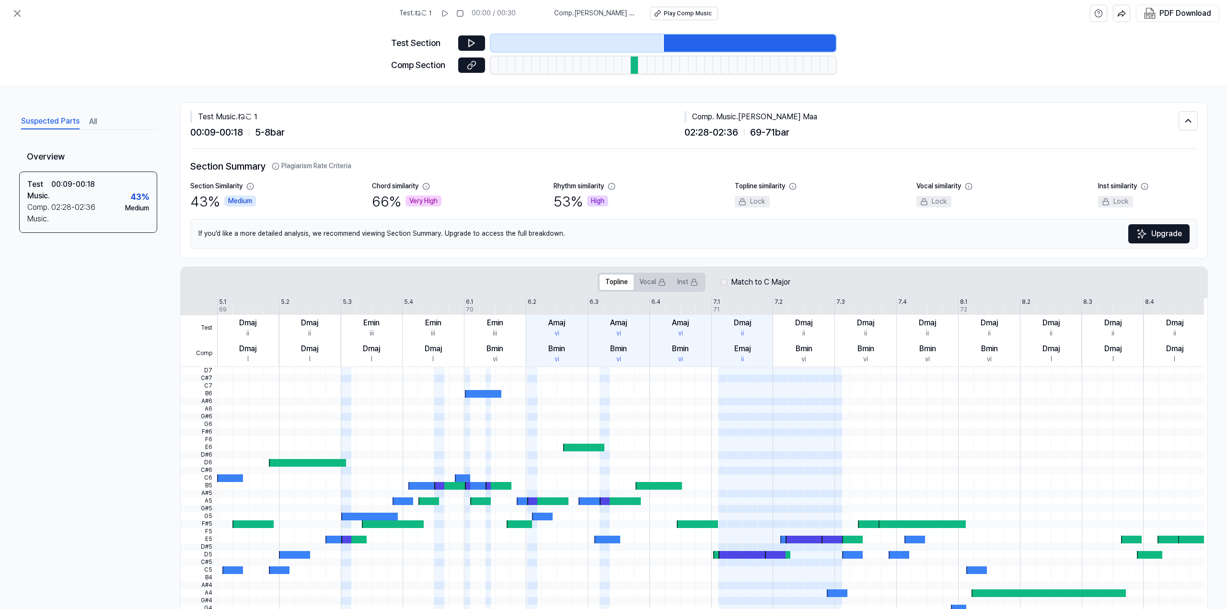
scroll to position [0, 0]
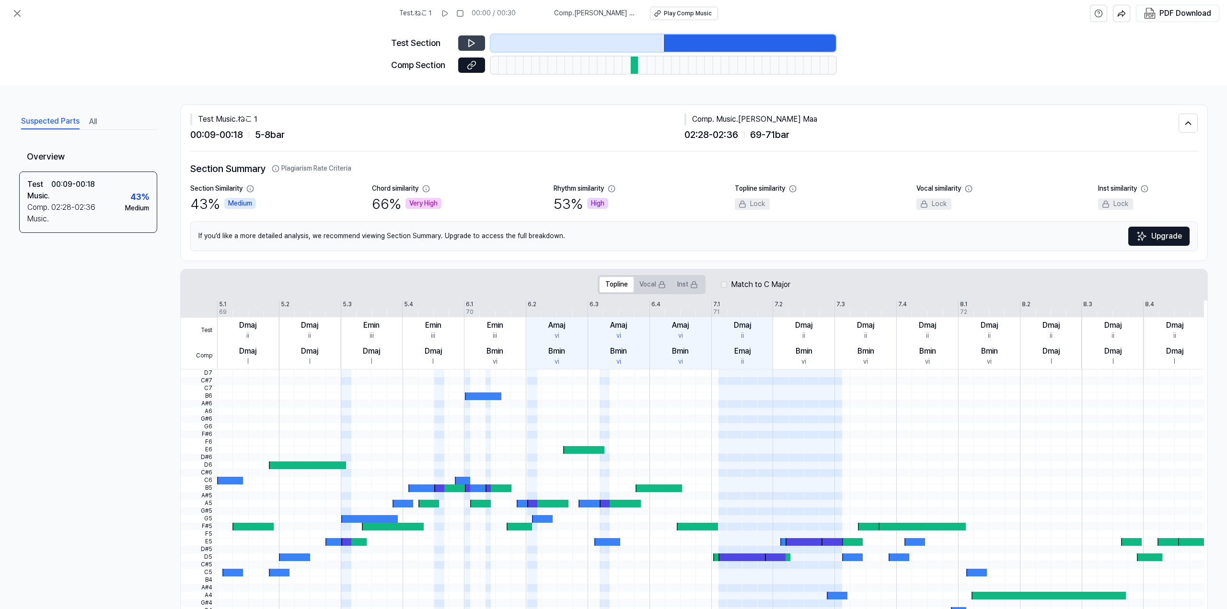
click at [475, 44] on icon at bounding box center [472, 43] width 10 height 10
drag, startPoint x: 577, startPoint y: 39, endPoint x: 603, endPoint y: 39, distance: 25.9
click at [603, 39] on div at bounding box center [577, 43] width 173 height 17
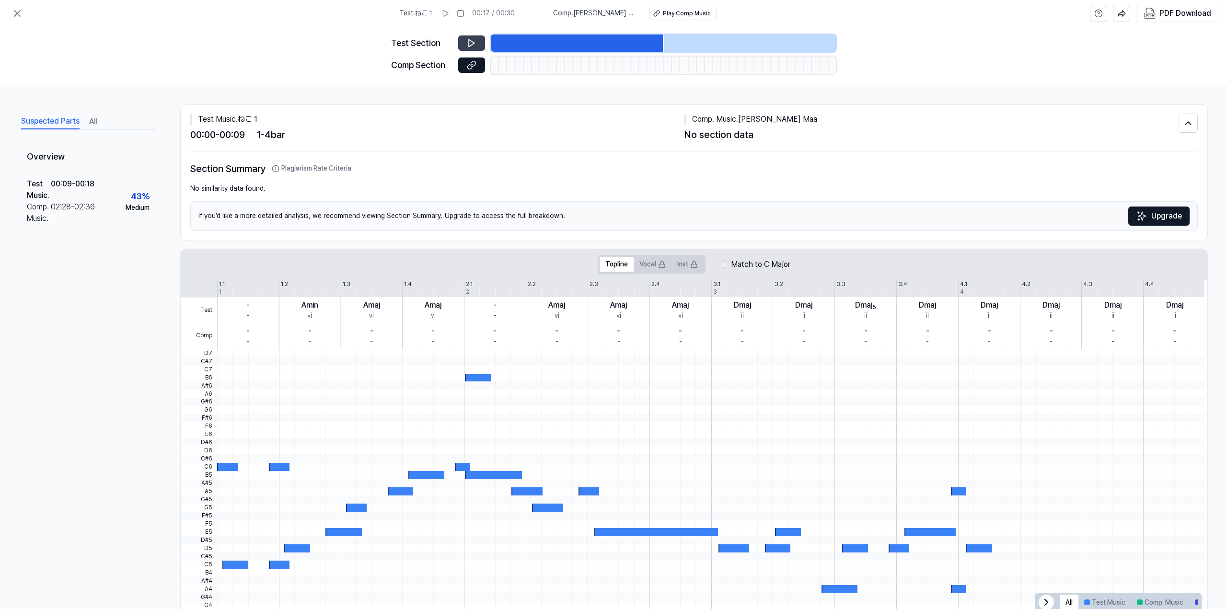
drag, startPoint x: 595, startPoint y: 36, endPoint x: 645, endPoint y: 36, distance: 49.9
click at [631, 36] on div at bounding box center [577, 43] width 173 height 17
click at [714, 37] on div at bounding box center [750, 43] width 173 height 17
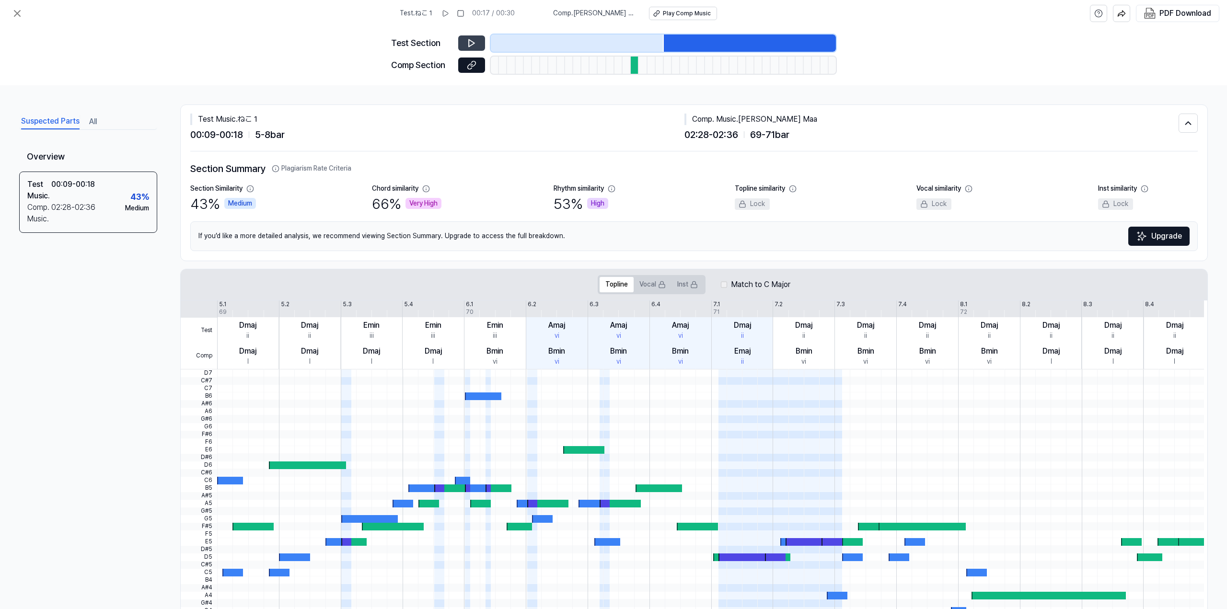
click at [555, 38] on div at bounding box center [577, 43] width 173 height 17
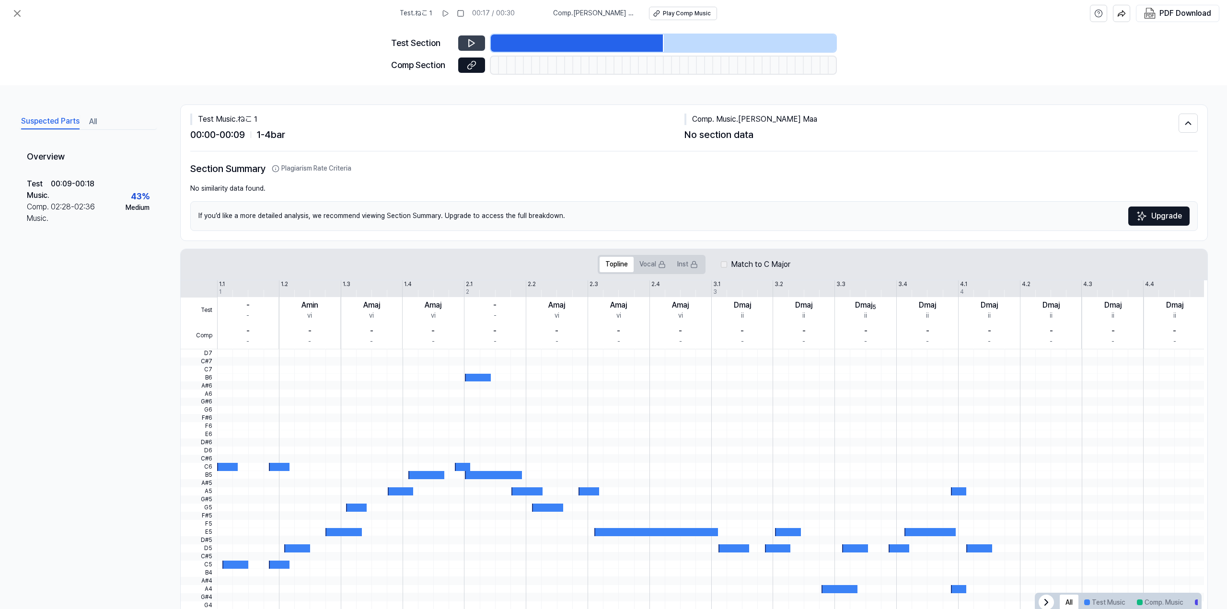
click at [472, 49] on button at bounding box center [471, 42] width 27 height 15
click at [473, 44] on icon at bounding box center [473, 43] width 1 height 6
click at [804, 36] on div at bounding box center [750, 43] width 173 height 17
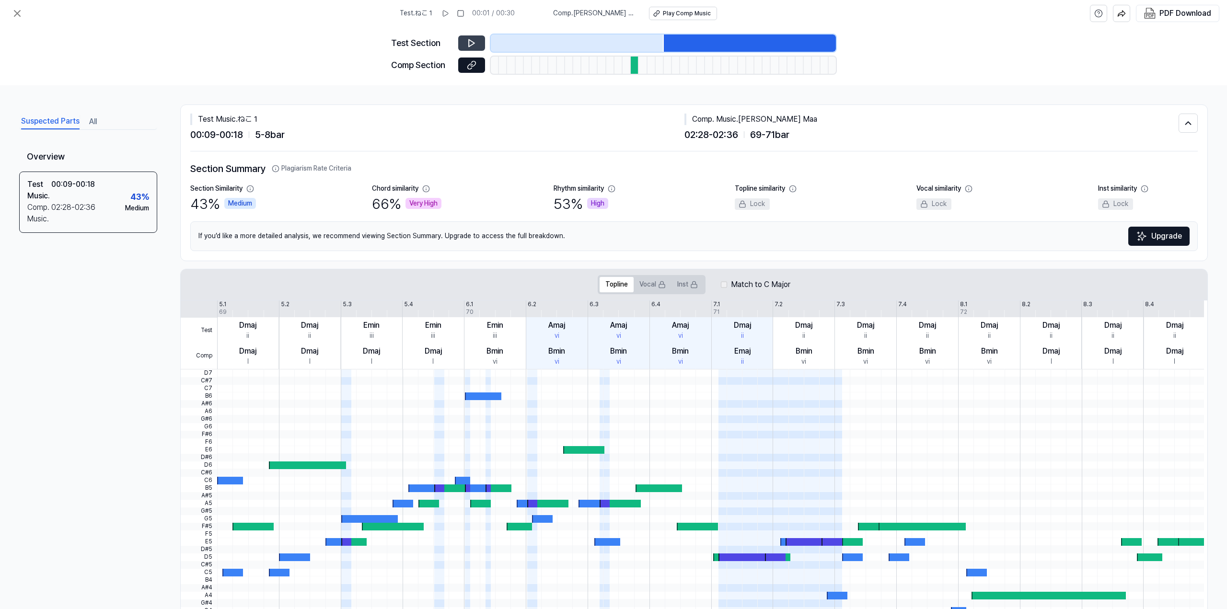
click at [469, 38] on button at bounding box center [471, 42] width 27 height 15
click at [477, 48] on button at bounding box center [471, 42] width 27 height 15
click at [475, 45] on icon at bounding box center [472, 43] width 10 height 10
click at [472, 67] on icon at bounding box center [472, 65] width 10 height 10
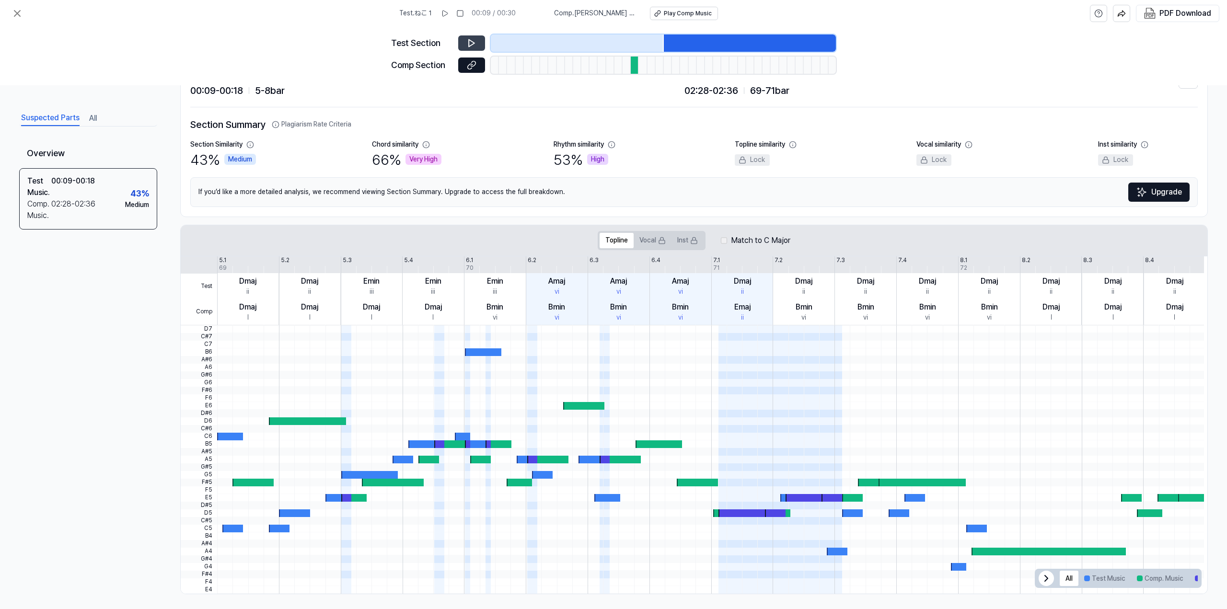
scroll to position [47, 0]
